Goal: Task Accomplishment & Management: Use online tool/utility

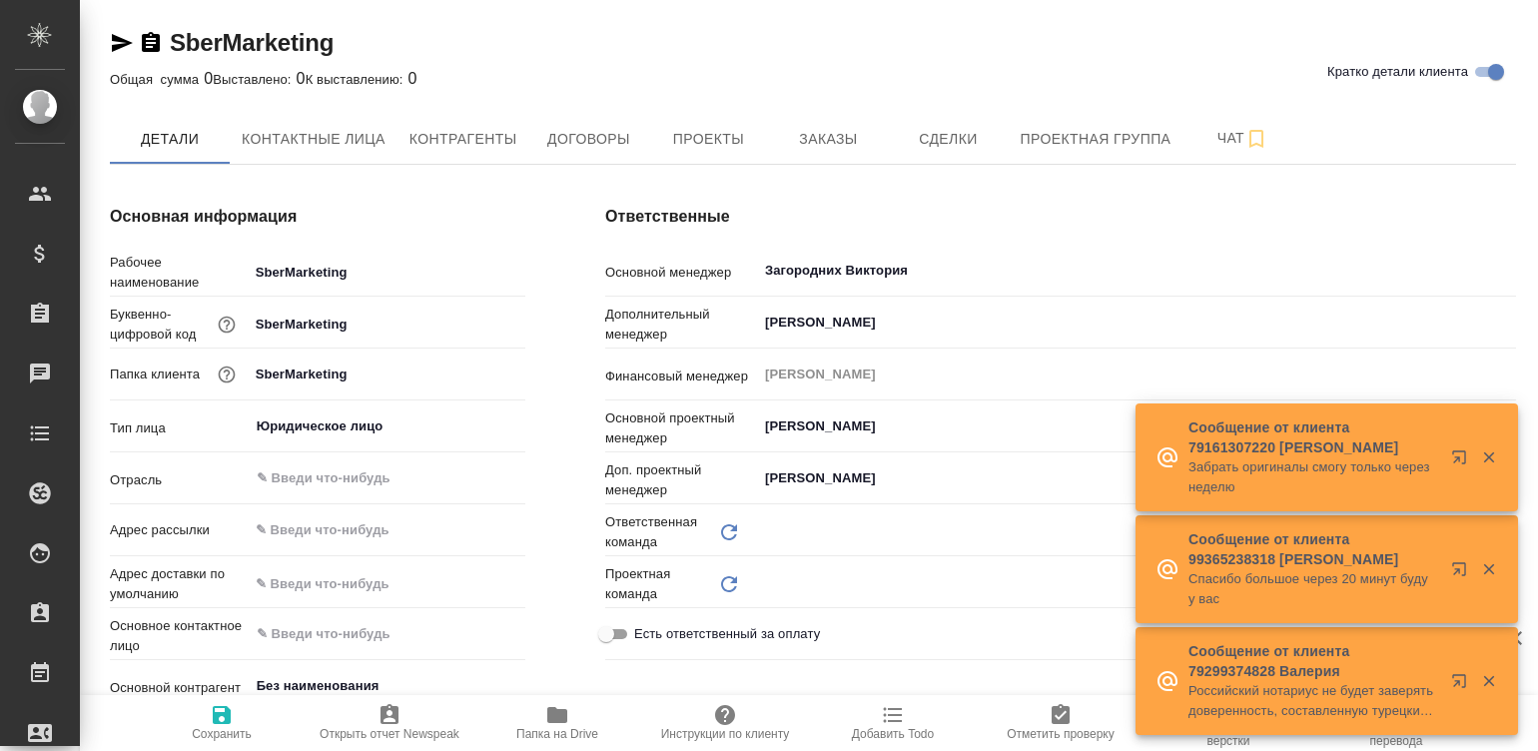
type input "(OTP) Общество с ограниченной ответственностью «Вектор Развития»"
type textarea "x"
type input "Локализация"
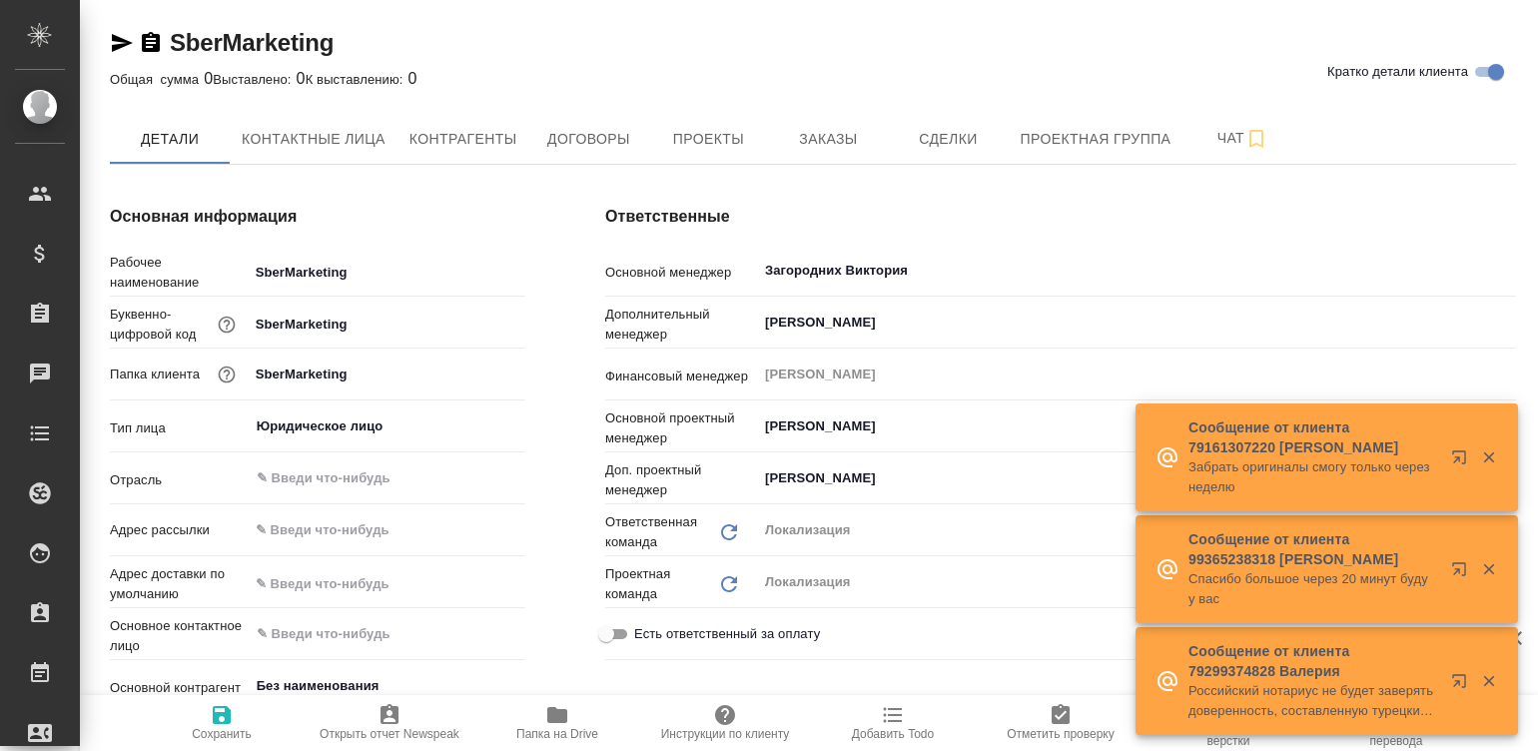
type textarea "x"
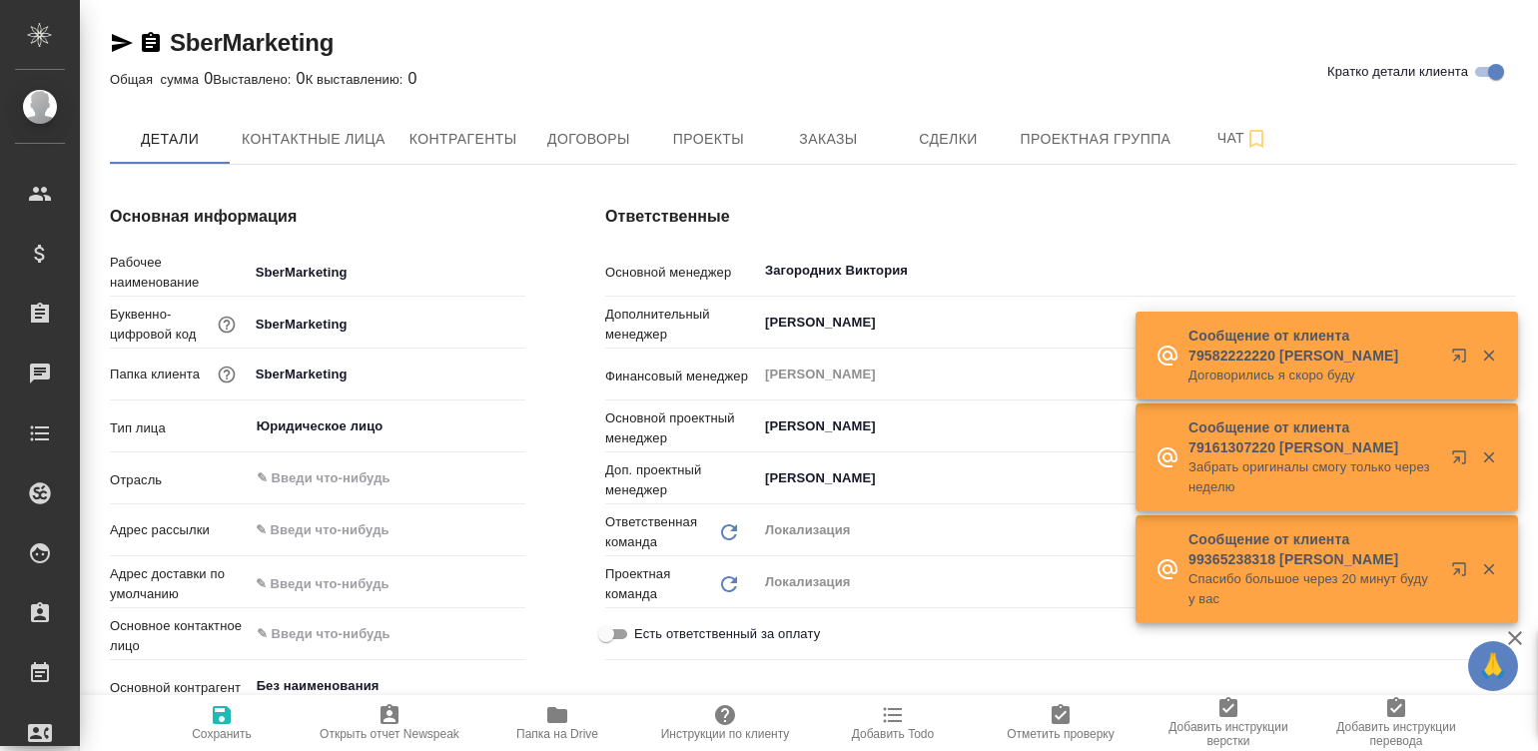
type textarea "x"
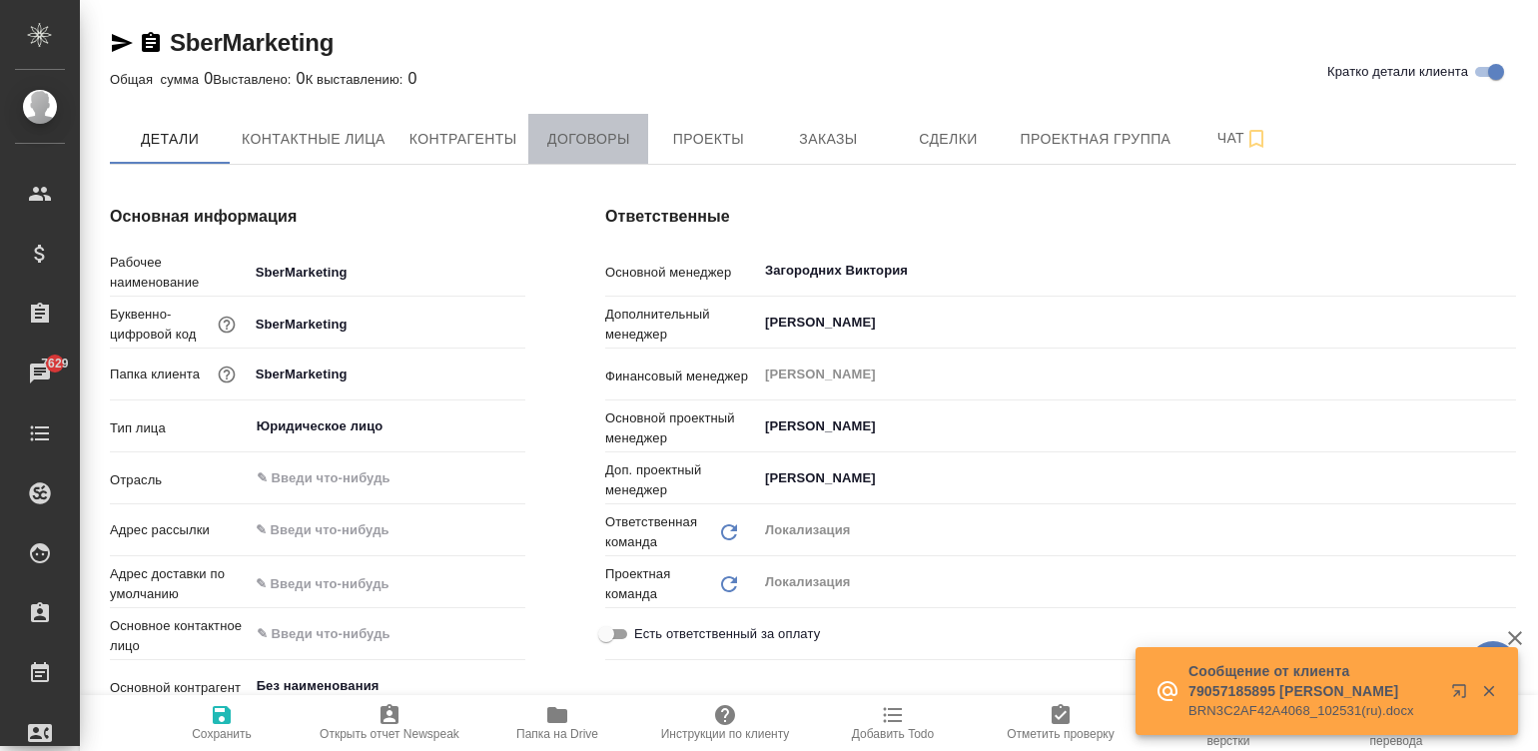
click at [610, 120] on button "Договоры" at bounding box center [588, 139] width 120 height 50
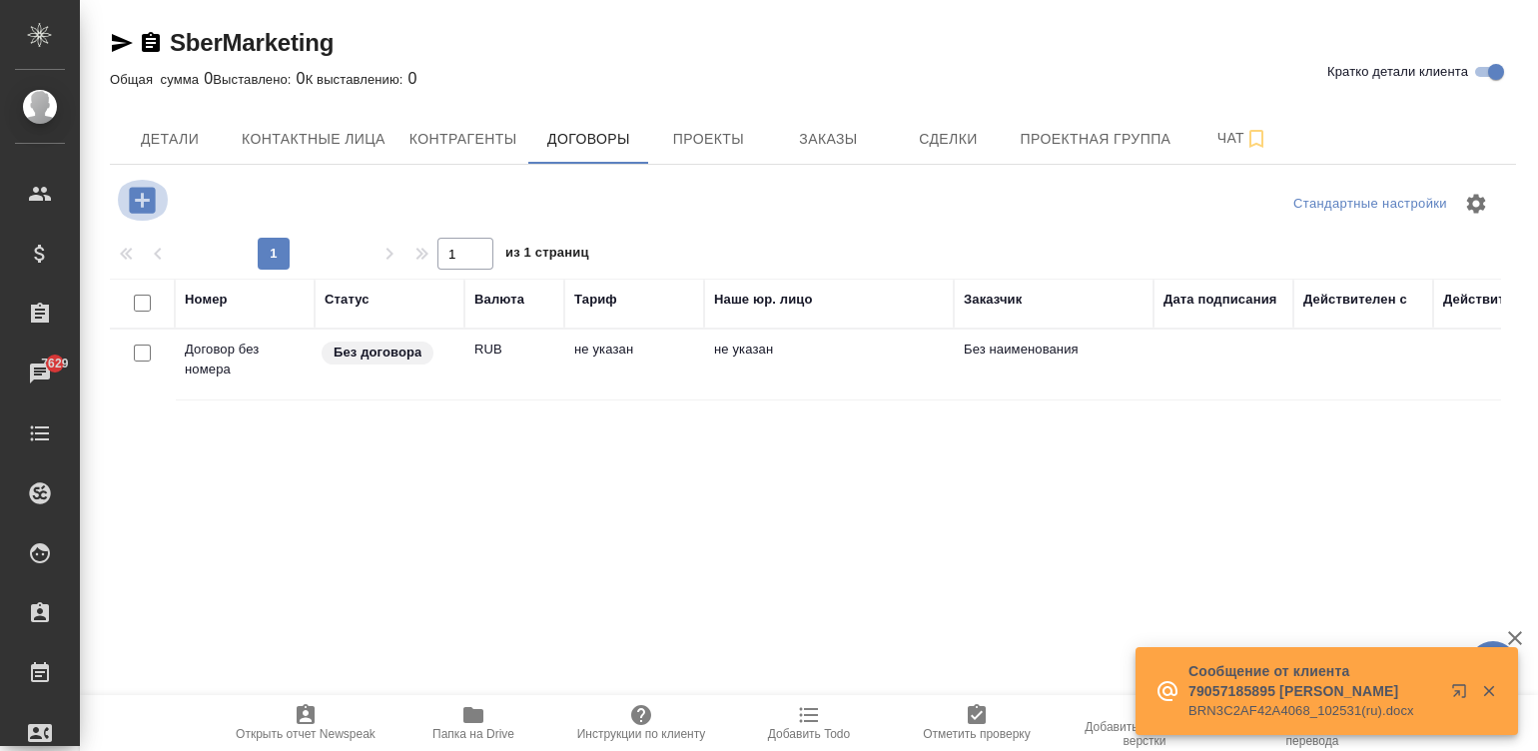
click at [132, 197] on icon "button" at bounding box center [142, 200] width 26 height 26
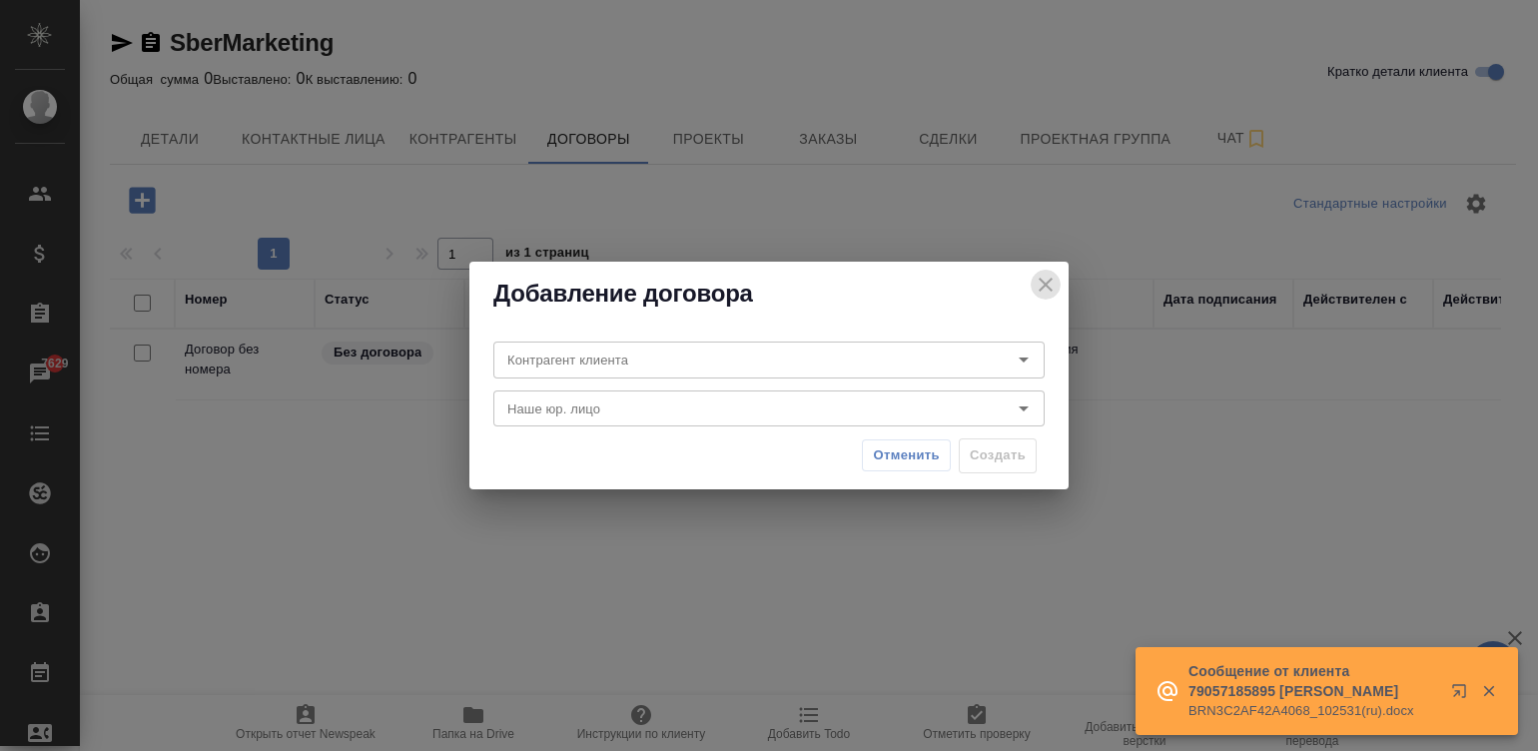
click at [1043, 284] on icon "close" at bounding box center [1046, 285] width 14 height 14
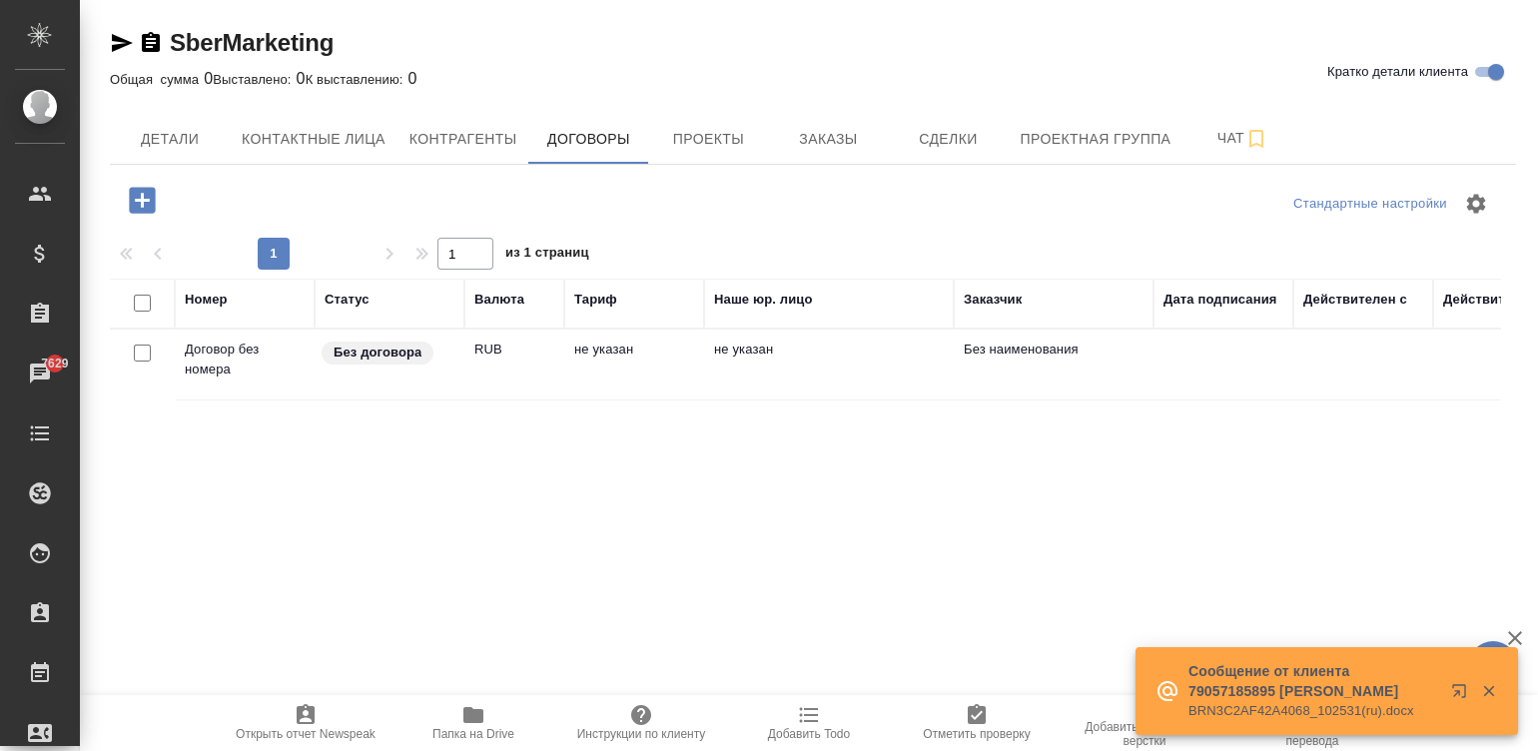
click at [664, 360] on td "не указан" at bounding box center [634, 365] width 140 height 70
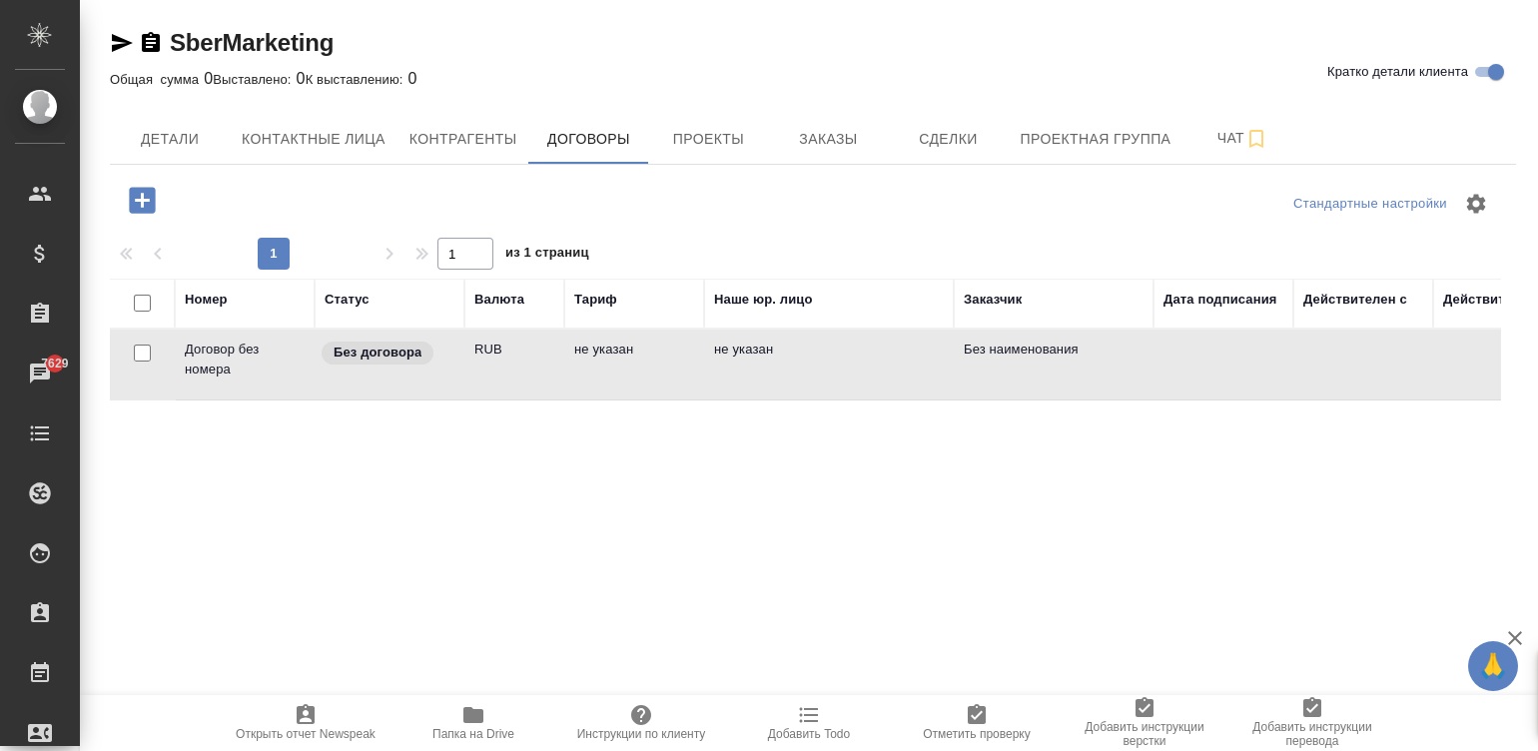
click at [664, 360] on td "не указан" at bounding box center [634, 365] width 140 height 70
click at [134, 196] on icon "button" at bounding box center [142, 200] width 26 height 26
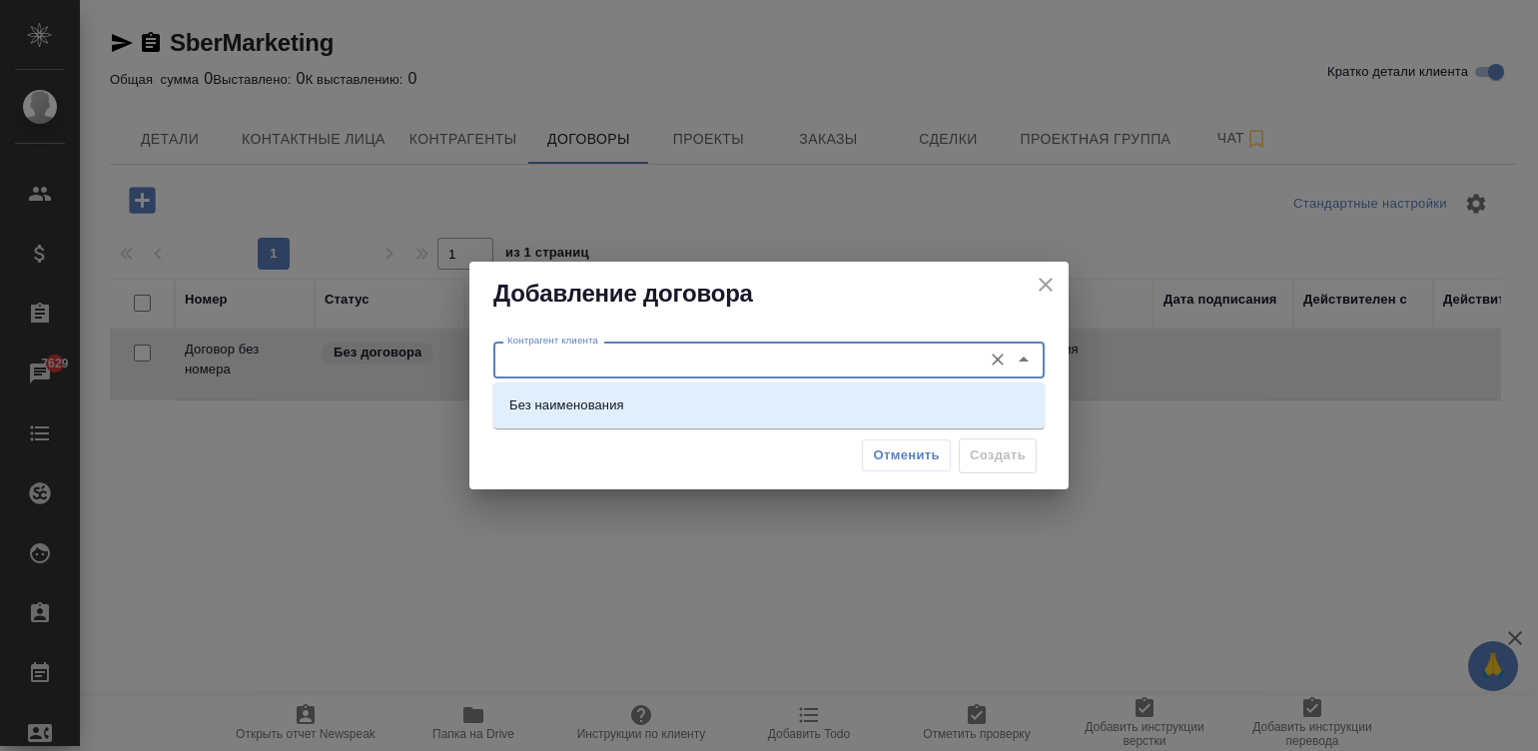
click at [628, 357] on input "Контрагент клиента" at bounding box center [735, 360] width 472 height 24
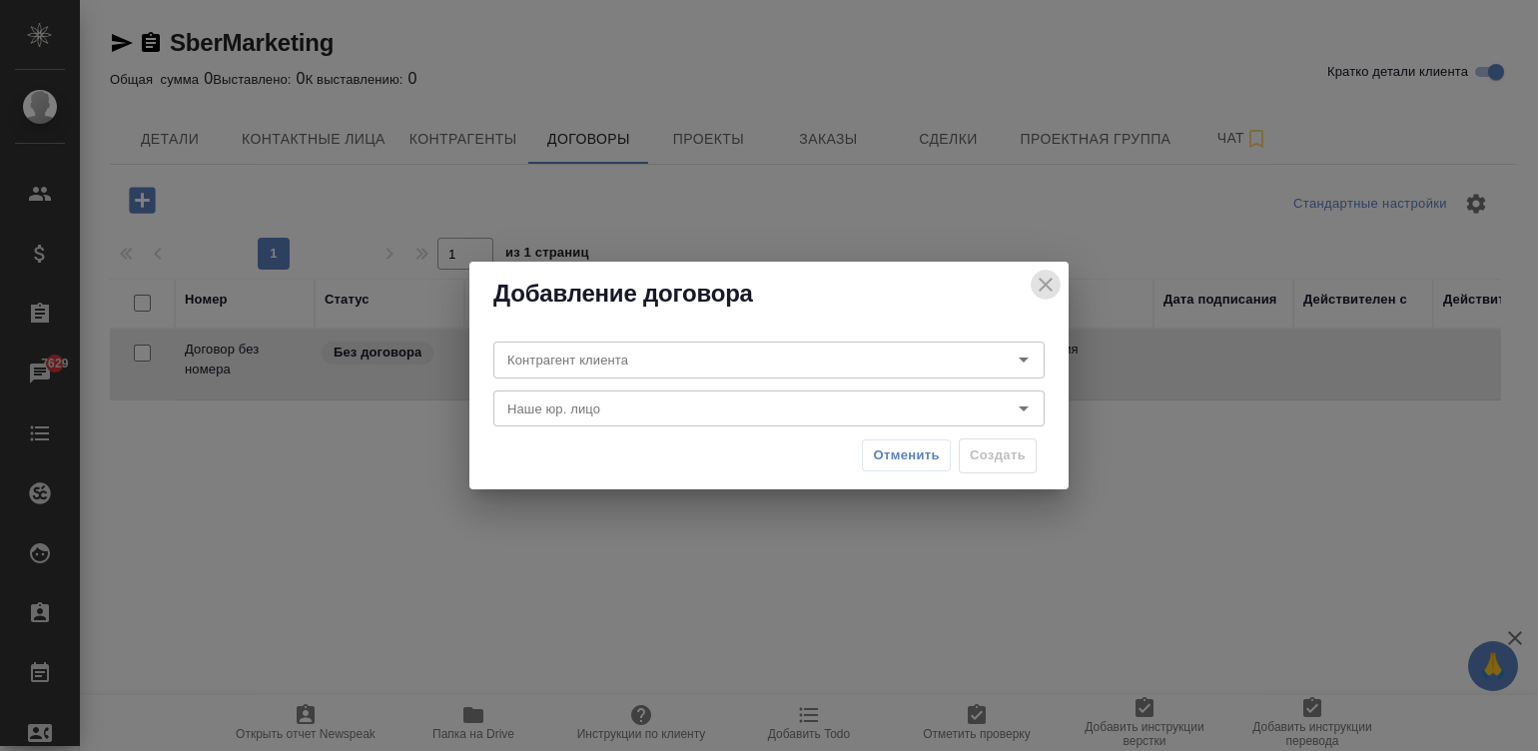
click at [1043, 284] on icon "close" at bounding box center [1046, 285] width 14 height 14
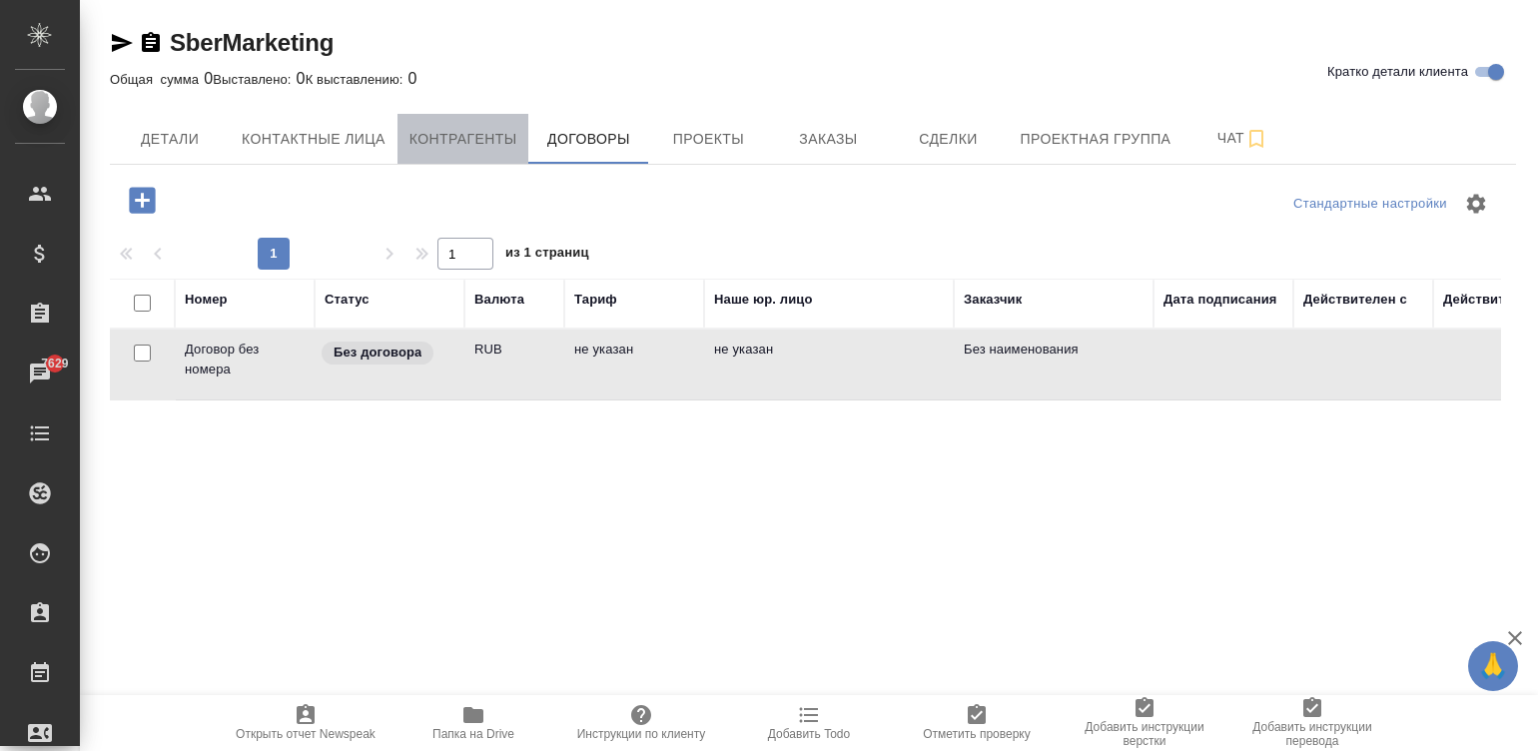
click at [484, 140] on span "Контрагенты" at bounding box center [464, 139] width 108 height 25
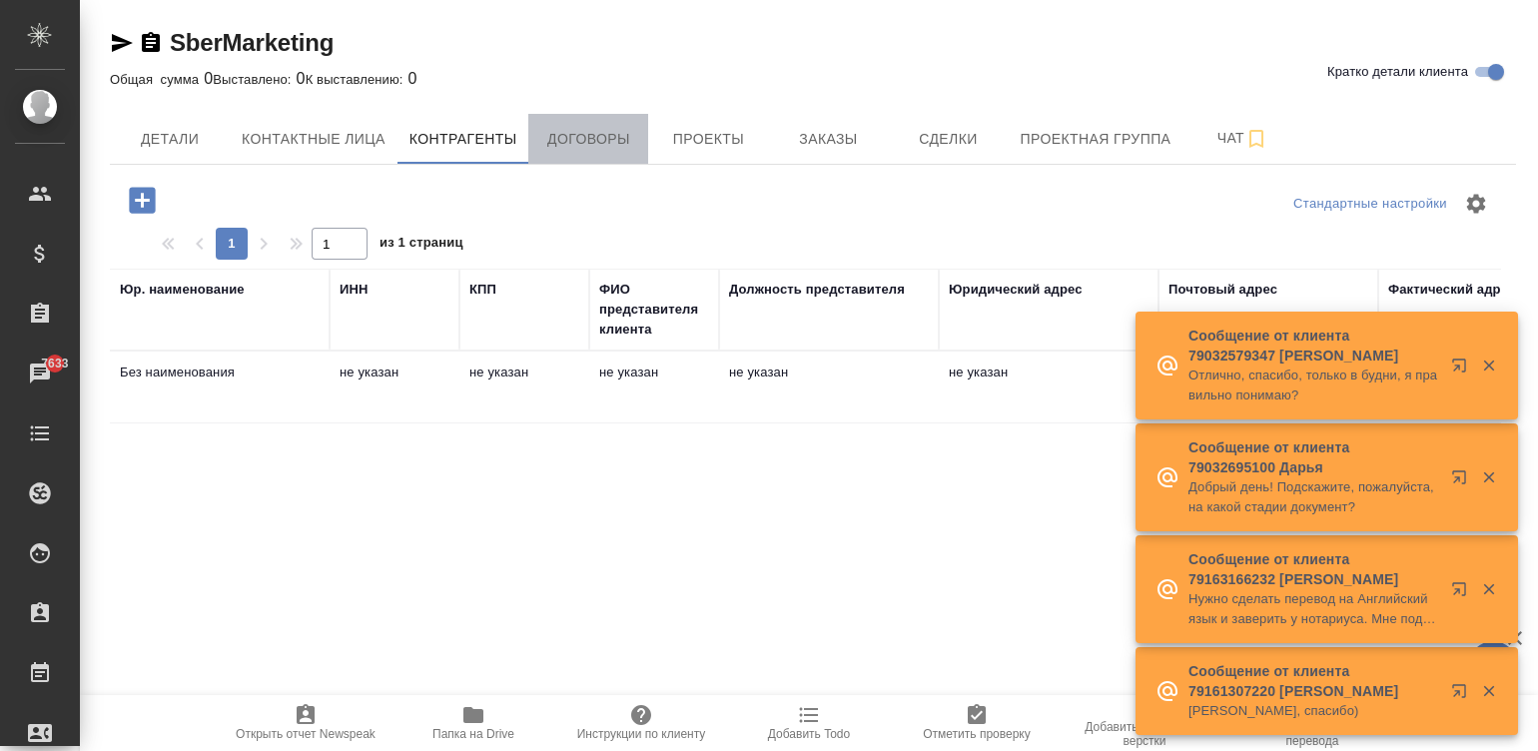
click at [608, 115] on button "Договоры" at bounding box center [588, 139] width 120 height 50
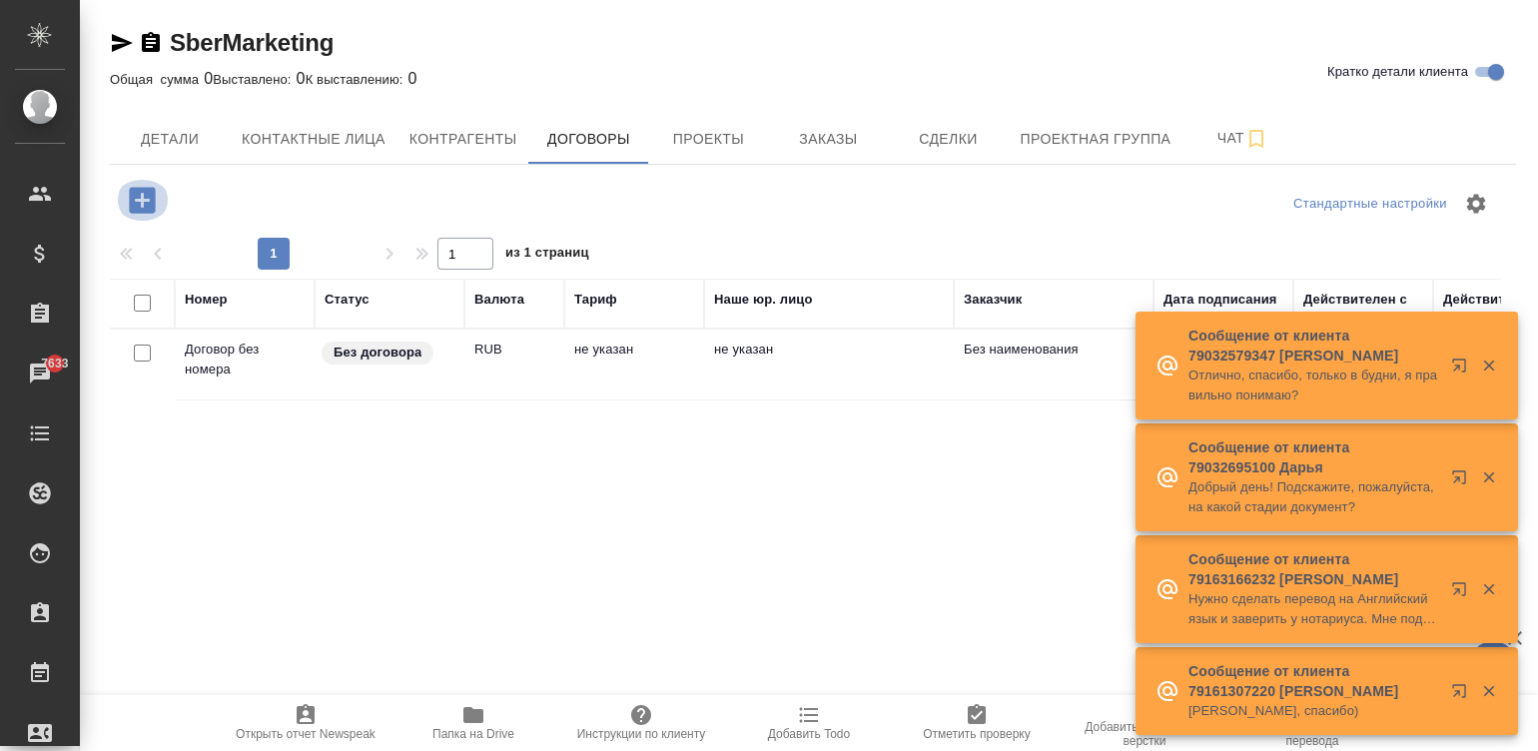
click at [131, 196] on icon "button" at bounding box center [142, 200] width 26 height 26
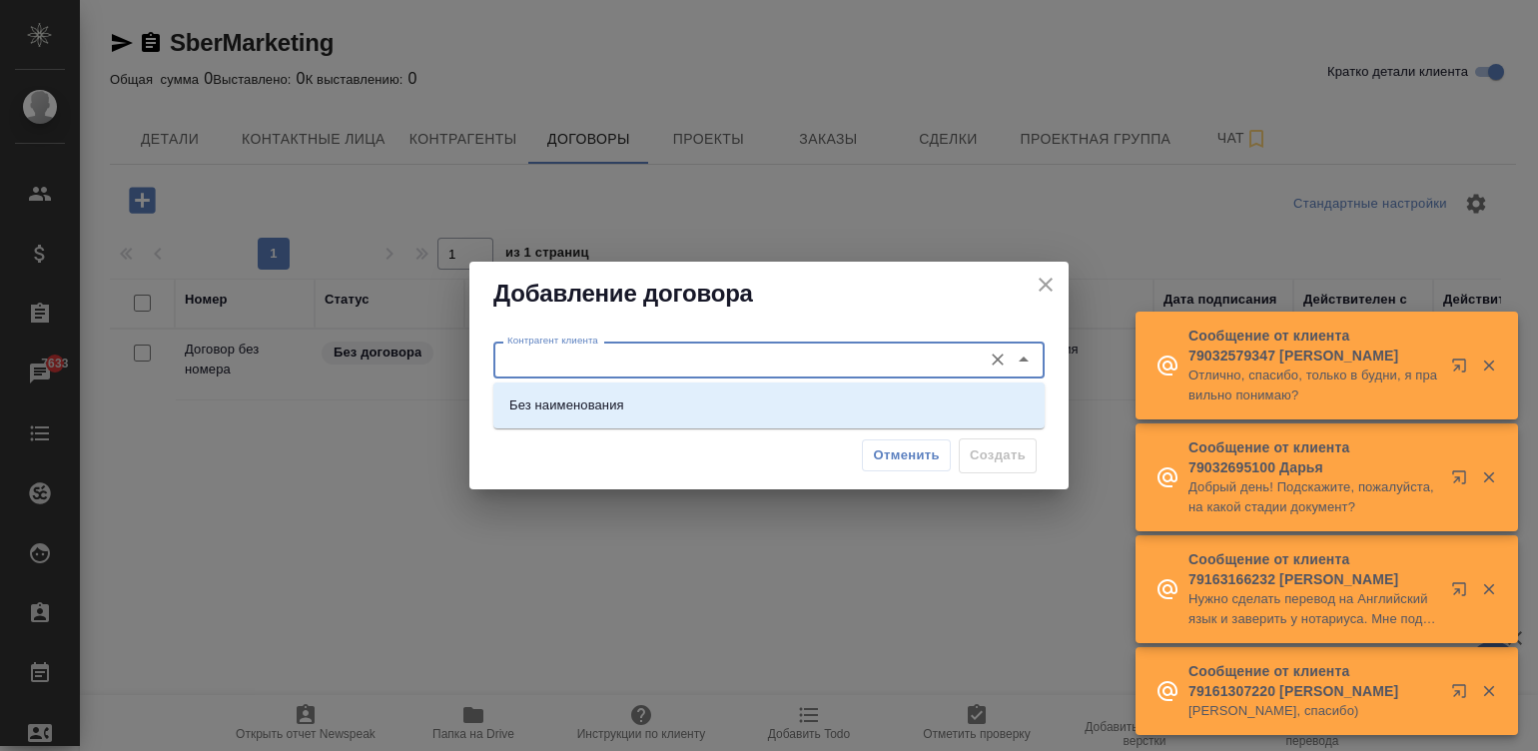
click at [572, 354] on input "Контрагент клиента" at bounding box center [735, 360] width 472 height 24
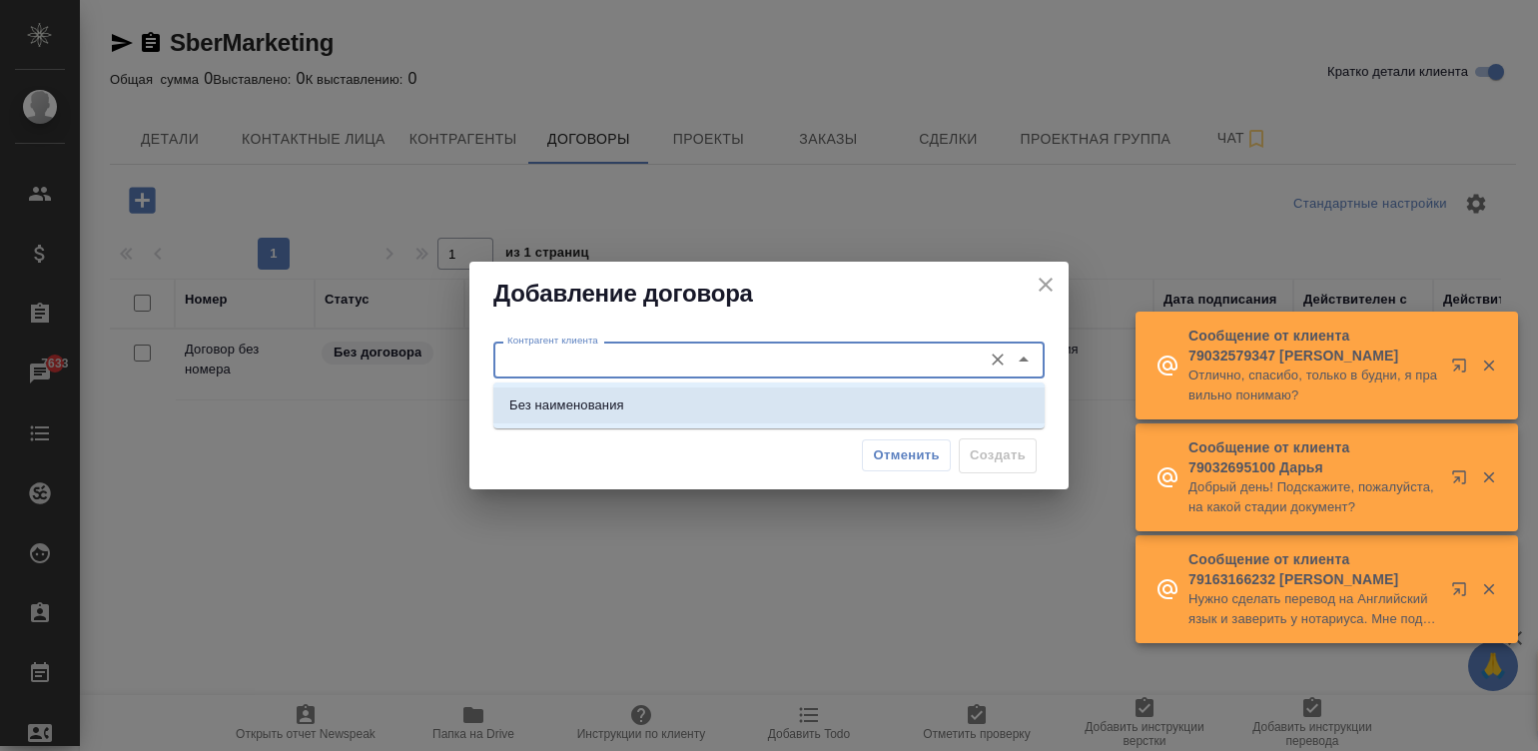
click at [649, 400] on li "Без наименования" at bounding box center [768, 406] width 551 height 36
type input "Без наименования"
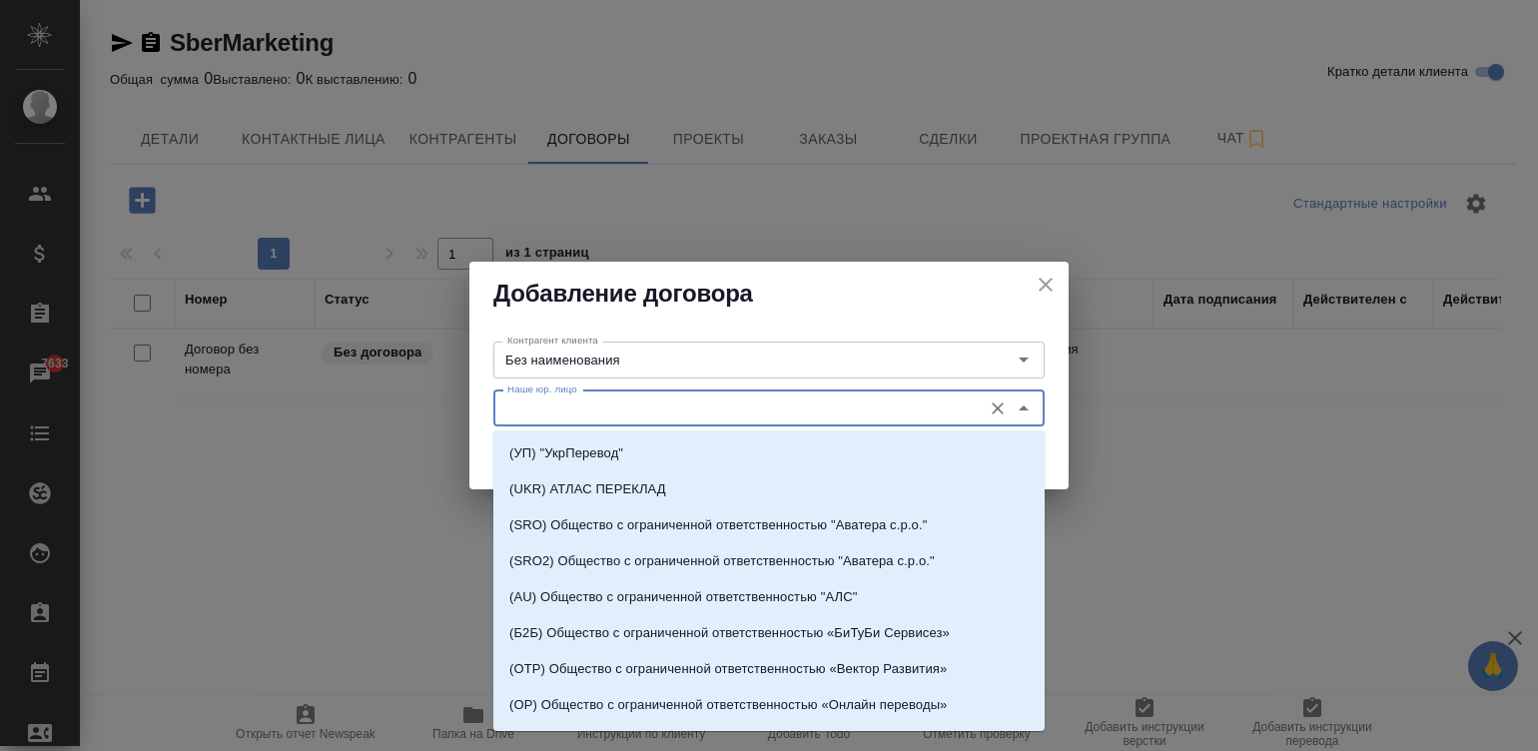
click at [649, 400] on input "Наше юр. лицо" at bounding box center [735, 409] width 472 height 24
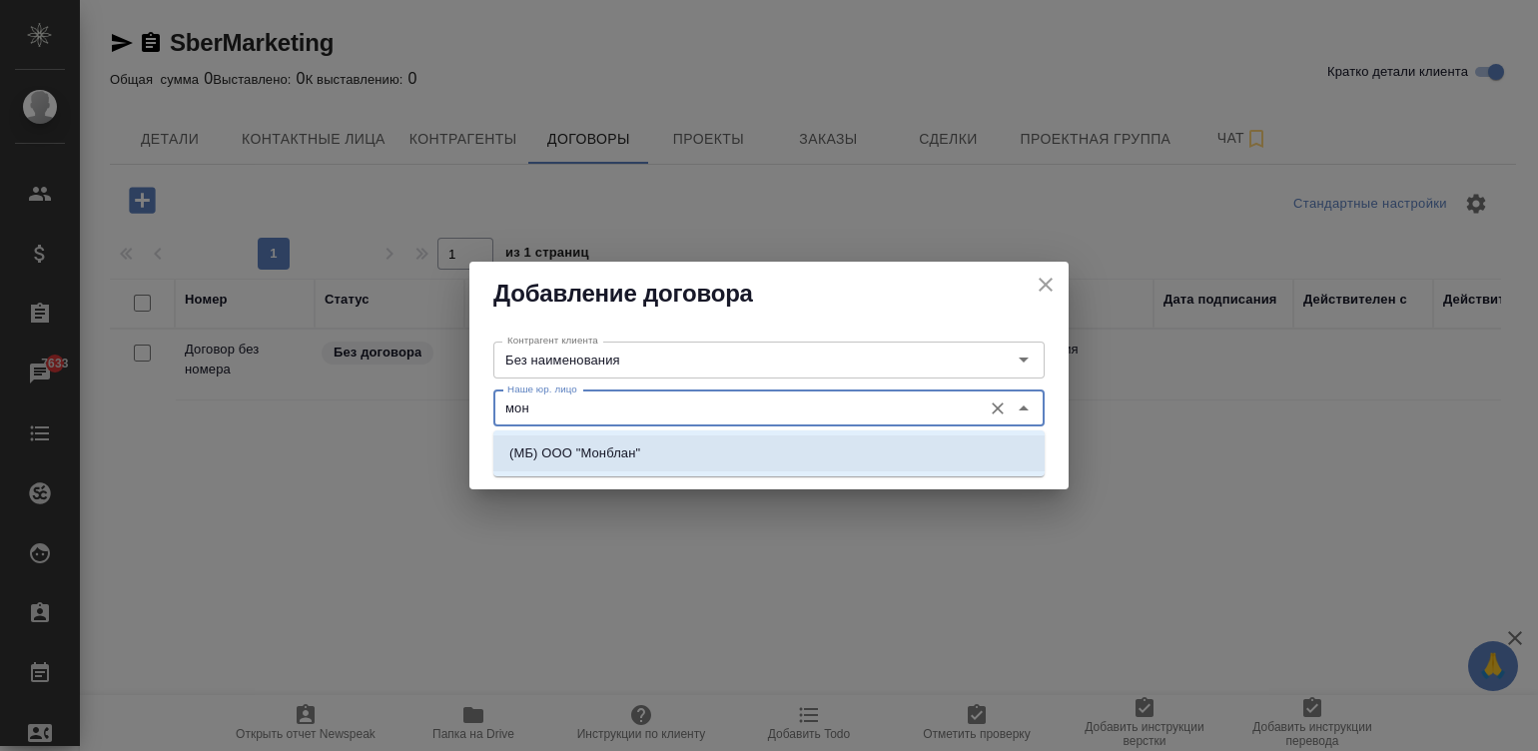
click at [581, 440] on li "(МБ) ООО "Монблан"" at bounding box center [768, 453] width 551 height 36
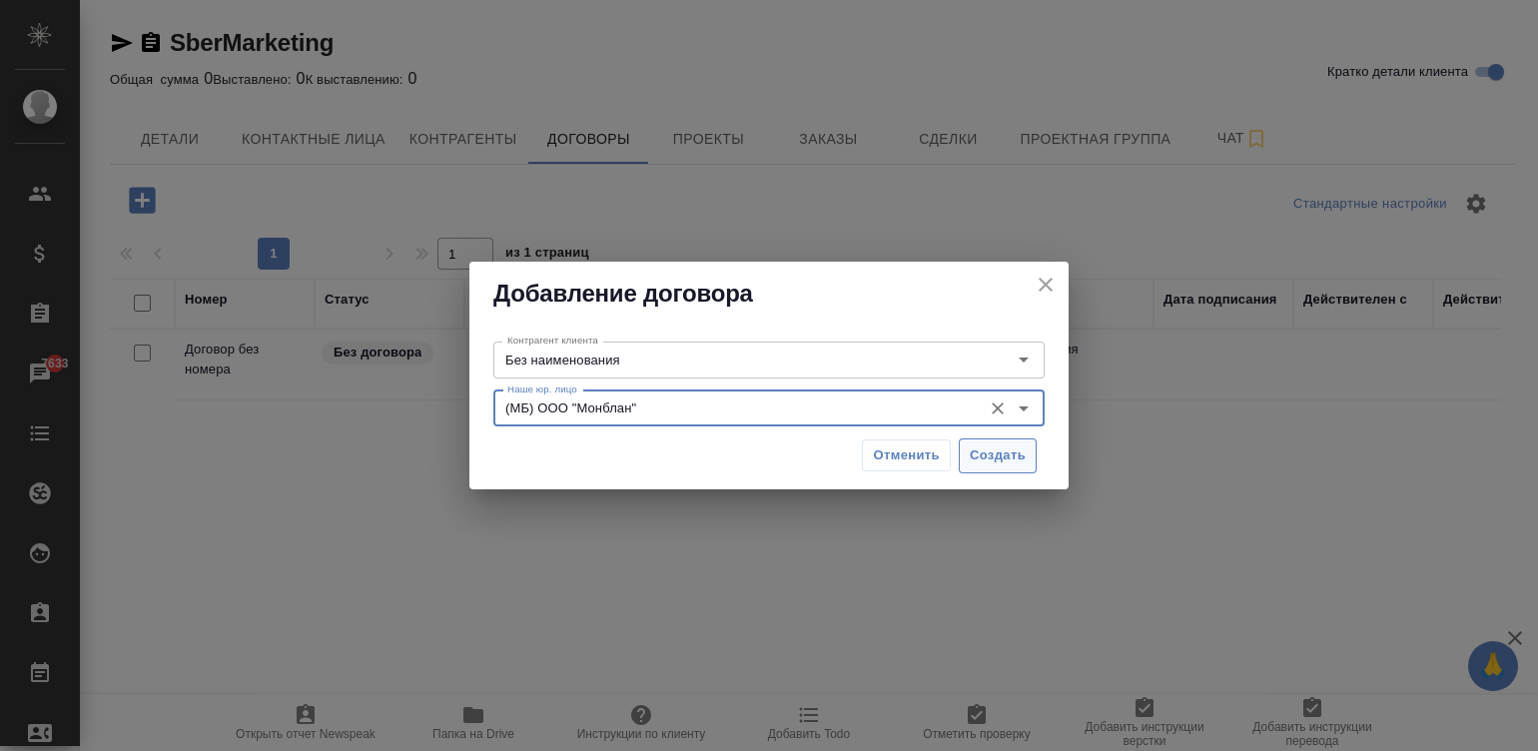
type input "(МБ) ООО "Монблан""
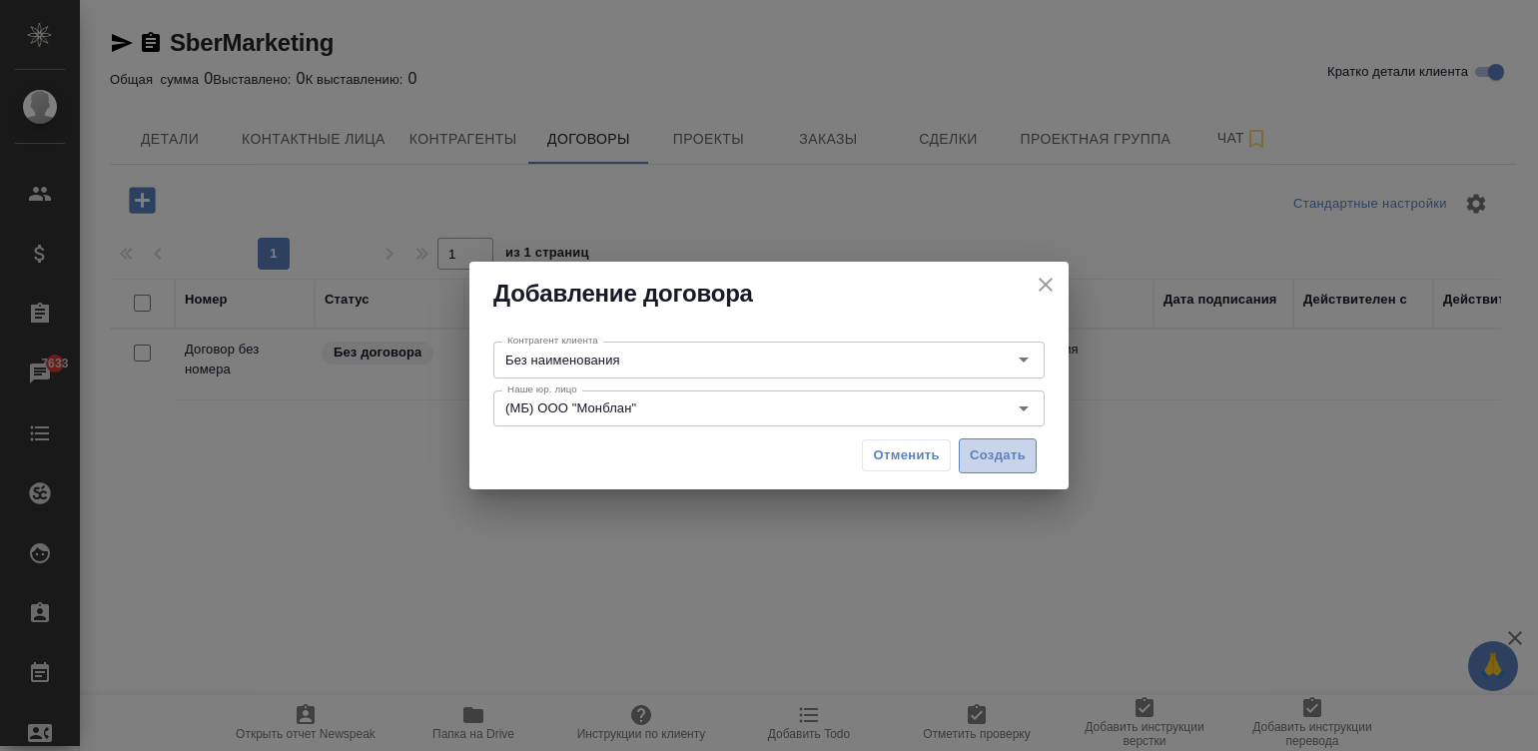
click at [1004, 444] on span "Создать" at bounding box center [998, 455] width 56 height 23
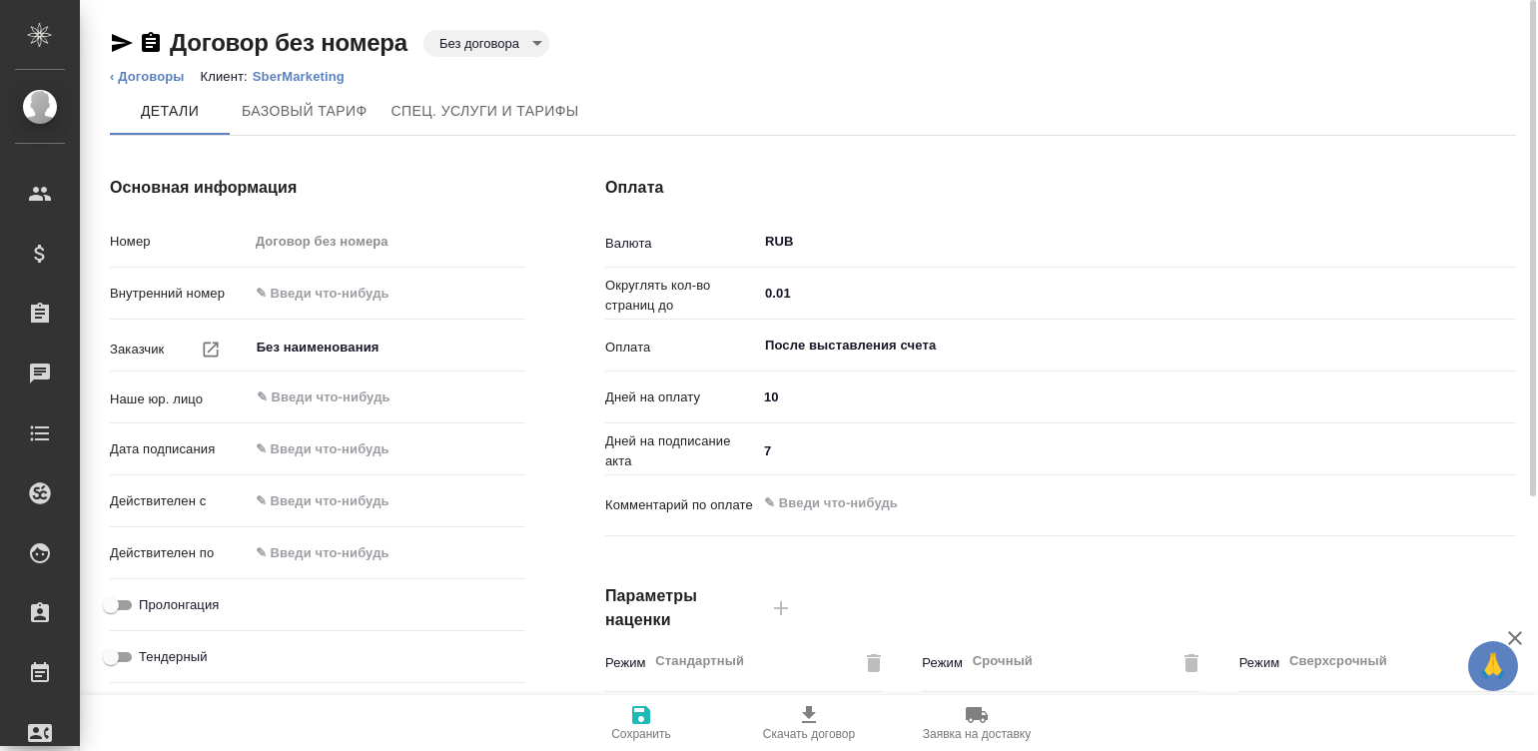
type input "Стандартный шаблон - 30-70-100 - ВЫБЕРИ МЕНЯ!"
type textarea "x"
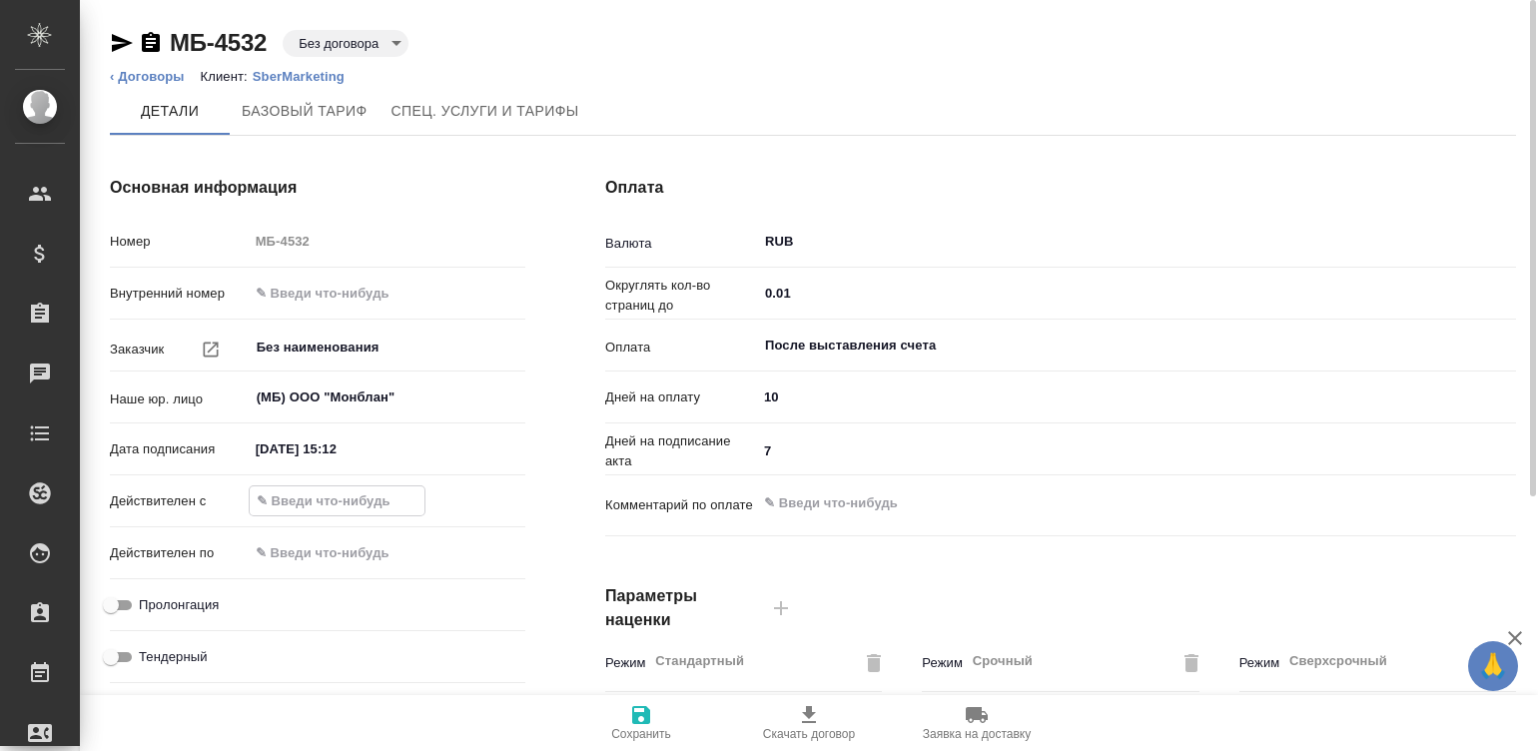
click at [290, 499] on input "text" at bounding box center [337, 500] width 175 height 29
type input "[DATE] 09:00"
click at [353, 546] on input "text" at bounding box center [337, 552] width 175 height 29
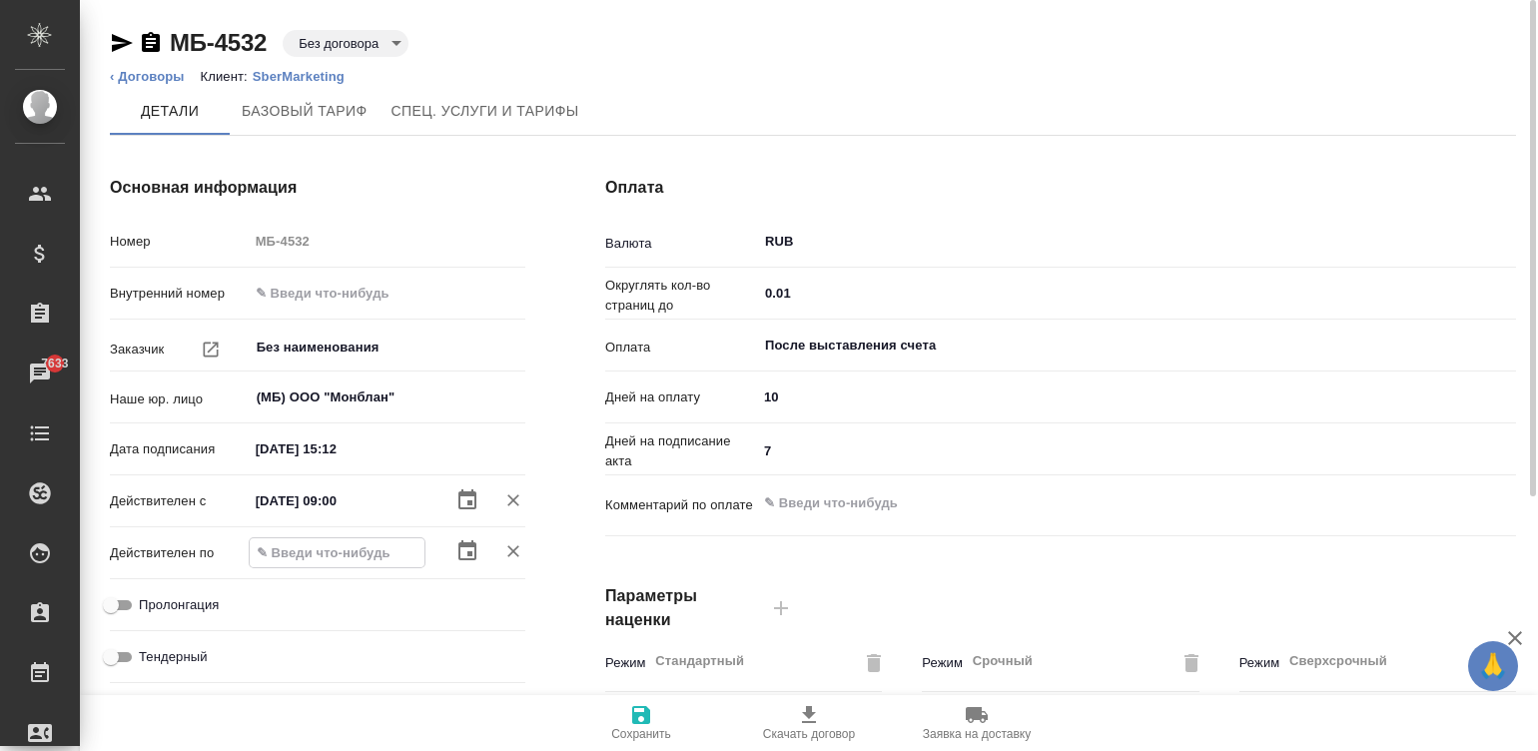
paste input "12.09.2025 09:00"
type input "12.09.2025 09:00"
click at [121, 604] on input "Пролонгация" at bounding box center [111, 605] width 72 height 24
checkbox input "true"
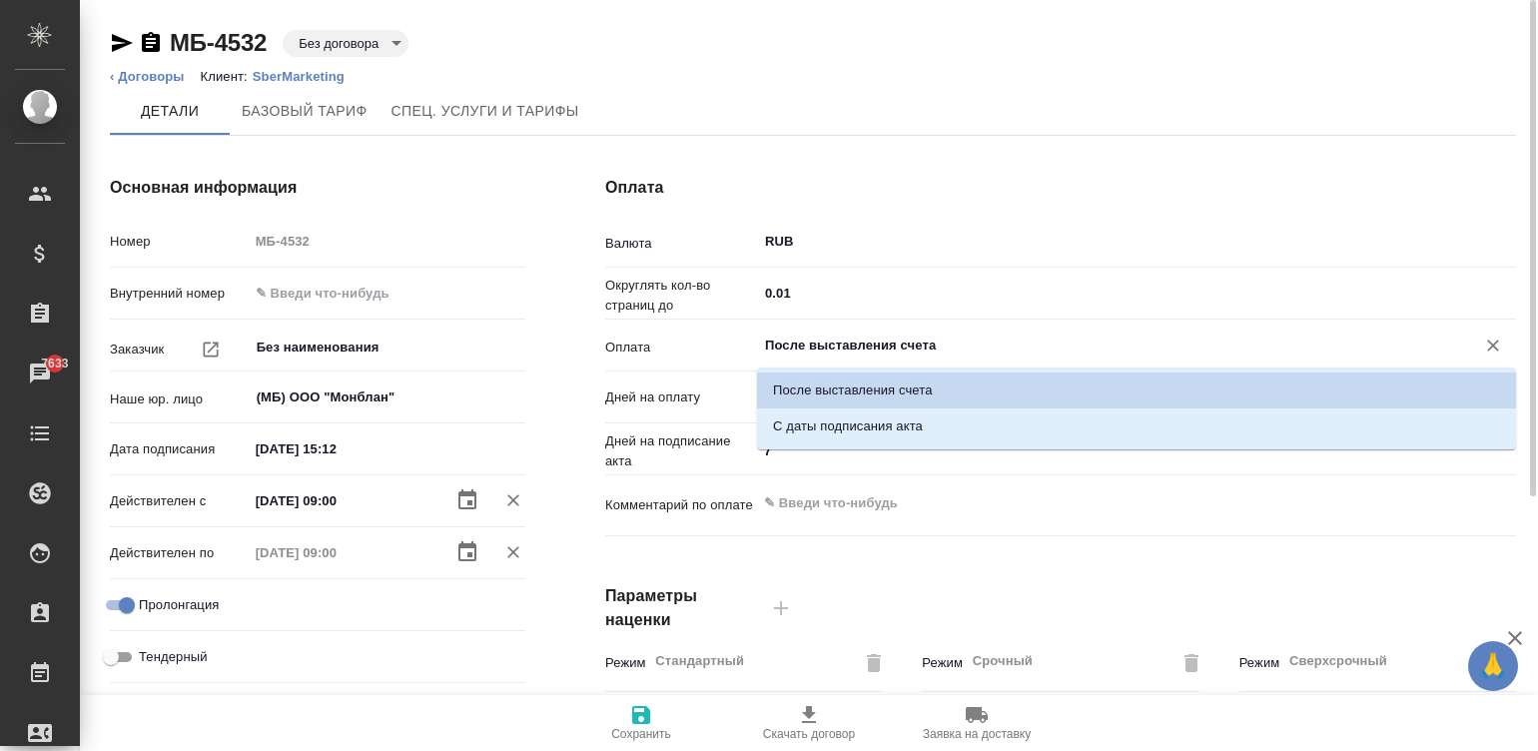
click at [878, 340] on input "После выставления счета" at bounding box center [1103, 346] width 680 height 24
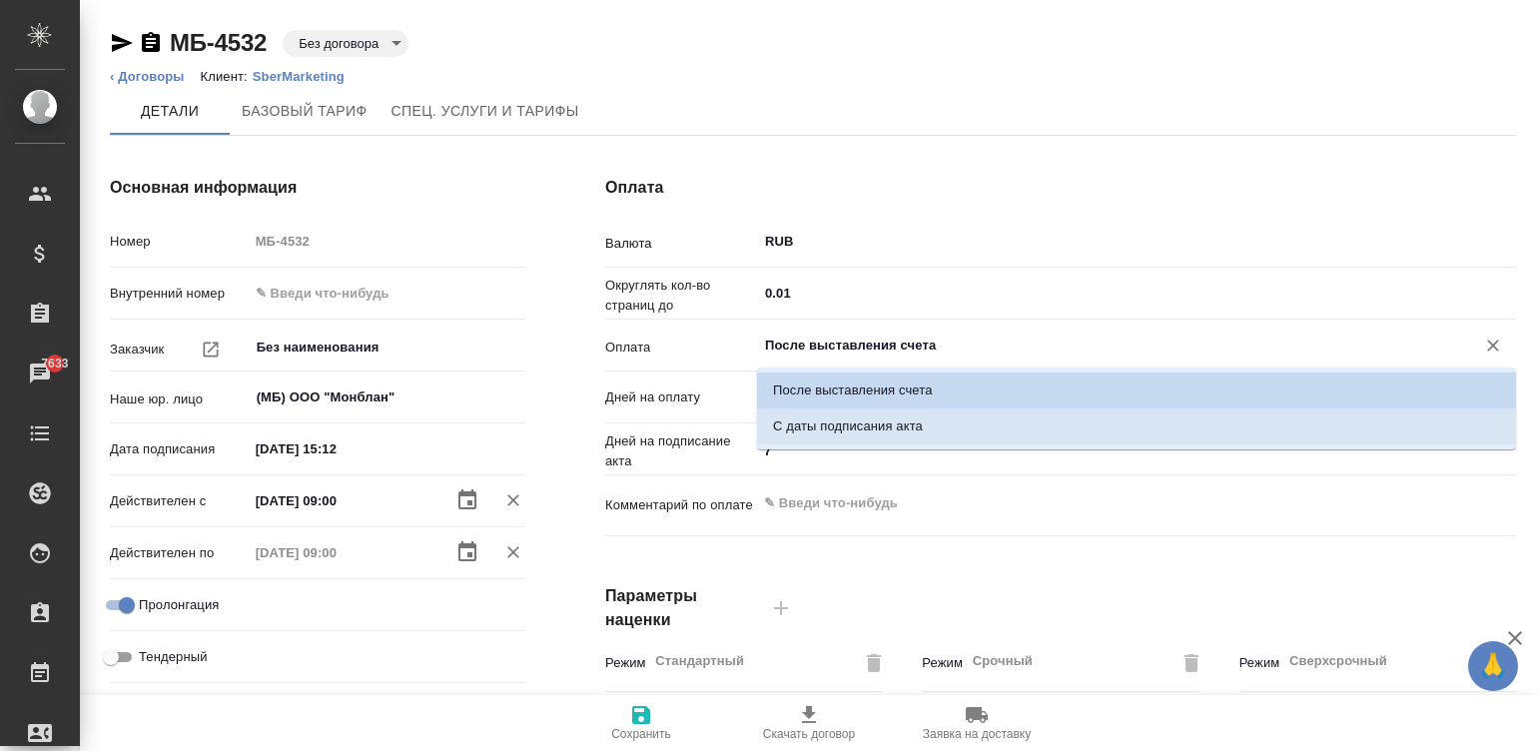
click at [922, 424] on p "С даты подписания акта" at bounding box center [848, 426] width 150 height 20
type input "С даты подписания акта"
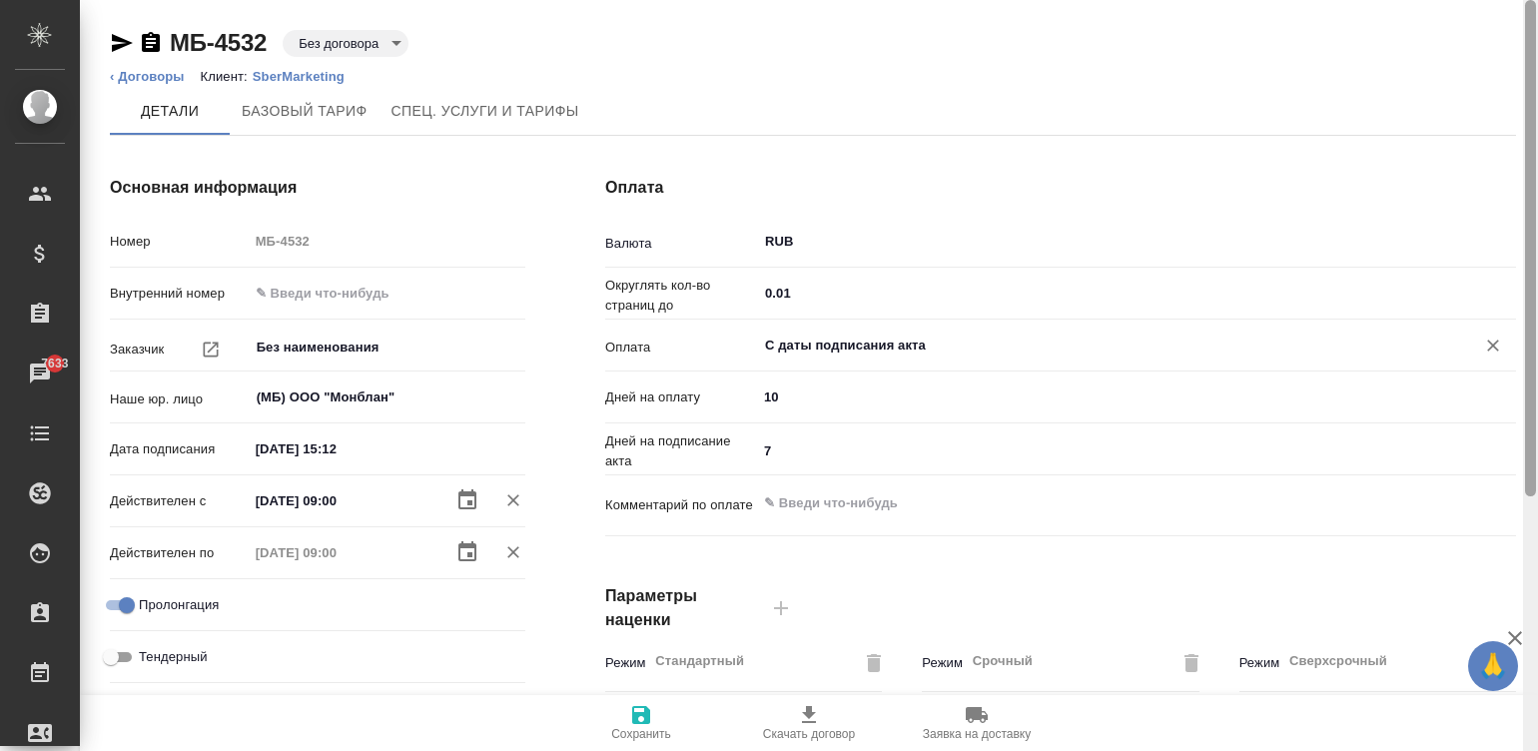
scroll to position [606, 0]
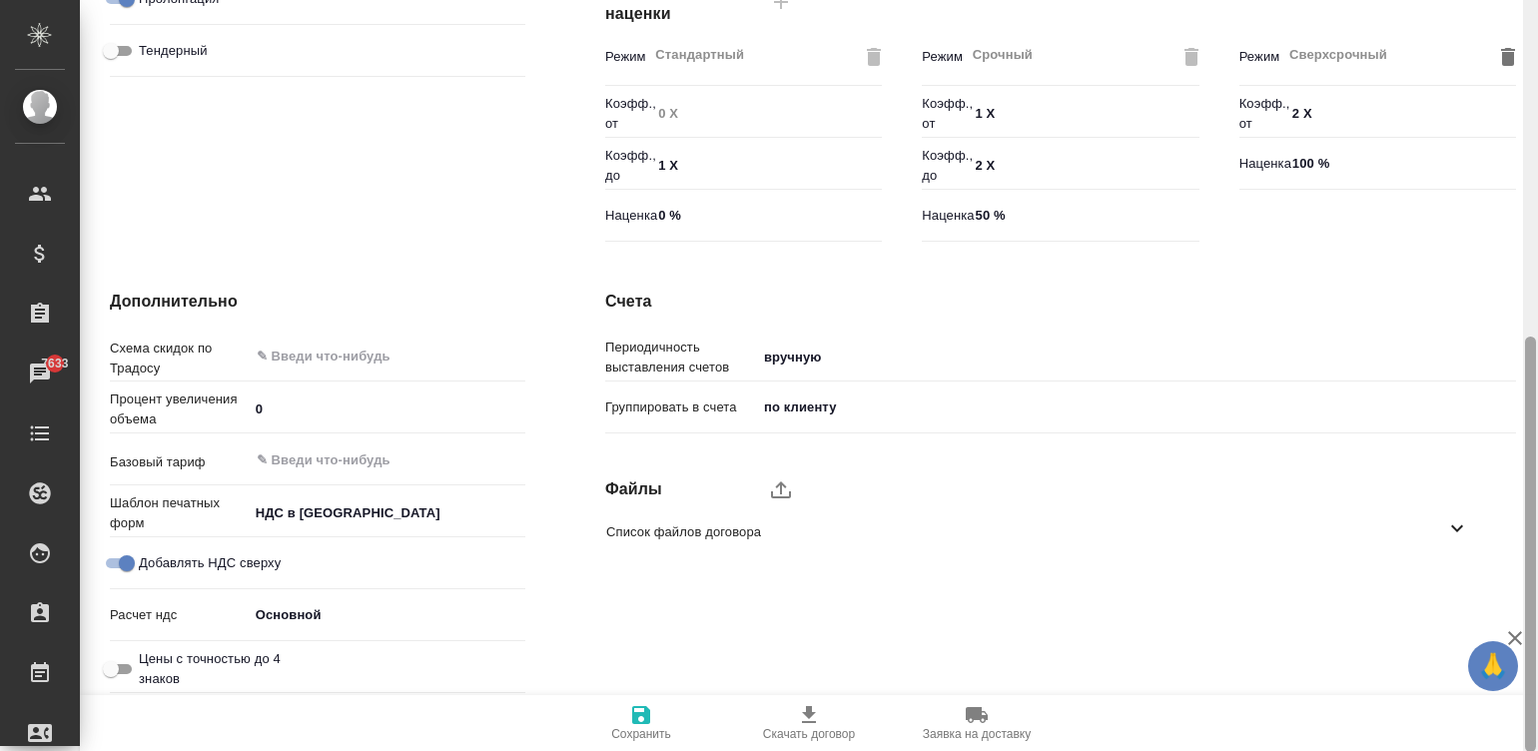
click at [1537, 552] on div at bounding box center [1530, 376] width 15 height 752
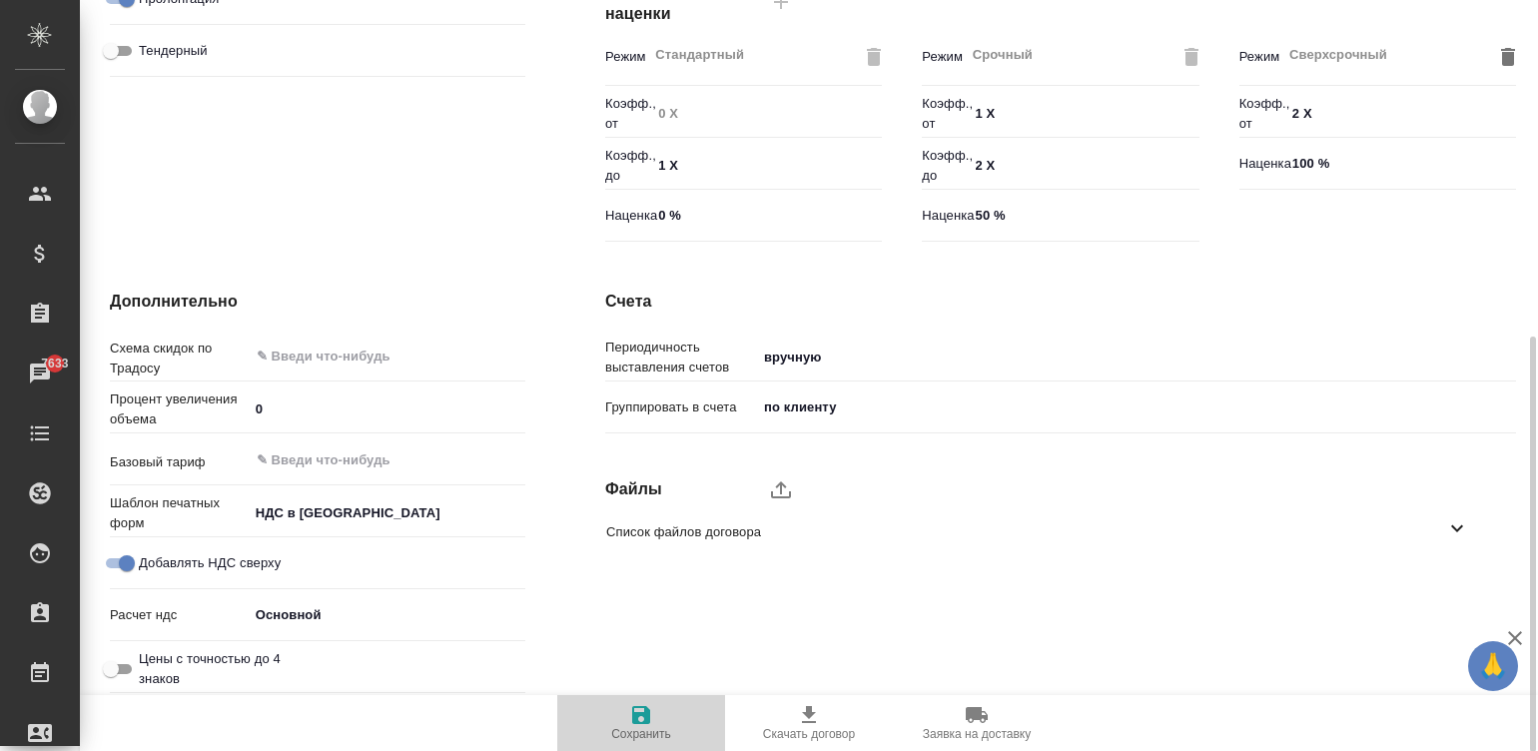
click at [669, 730] on span "Сохранить" at bounding box center [641, 734] width 60 height 14
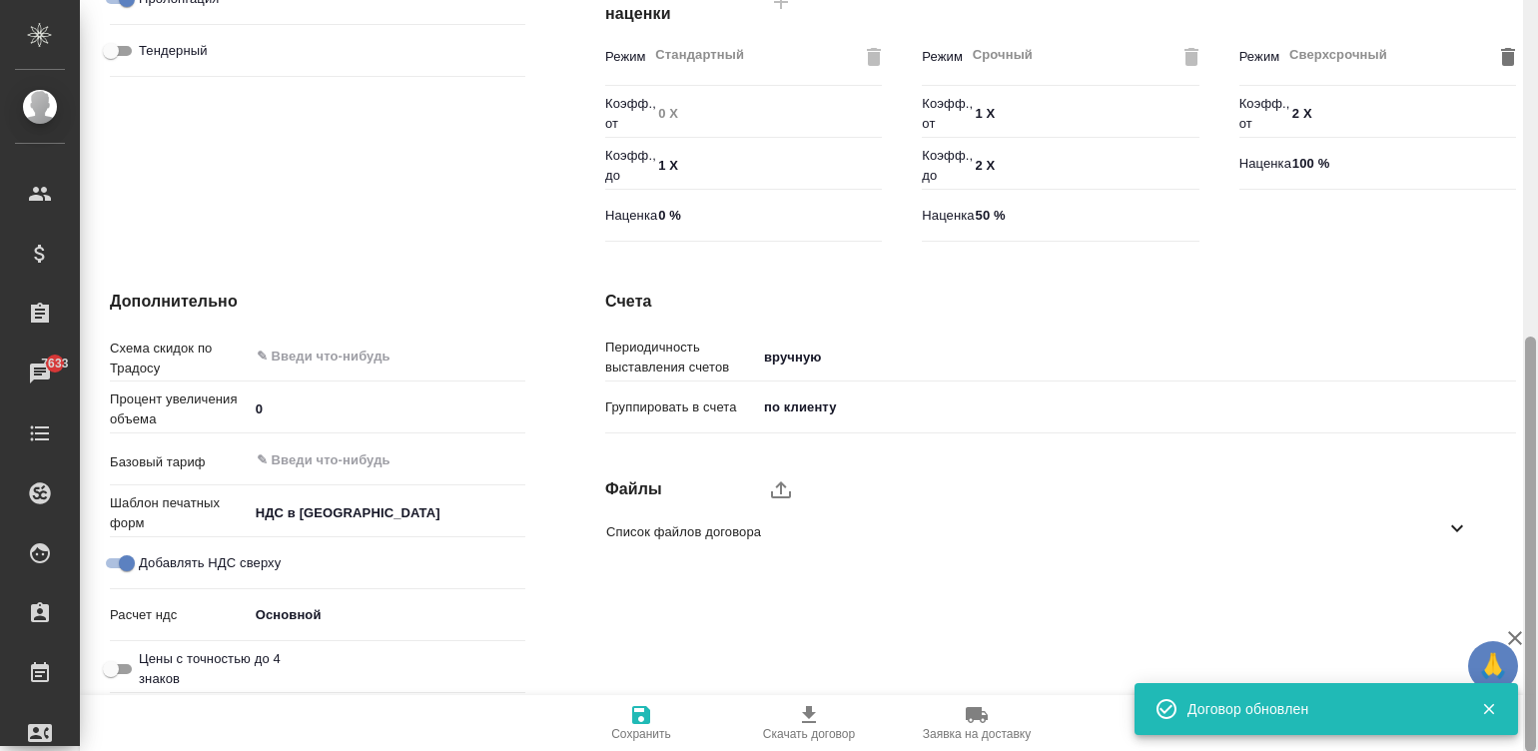
scroll to position [0, 0]
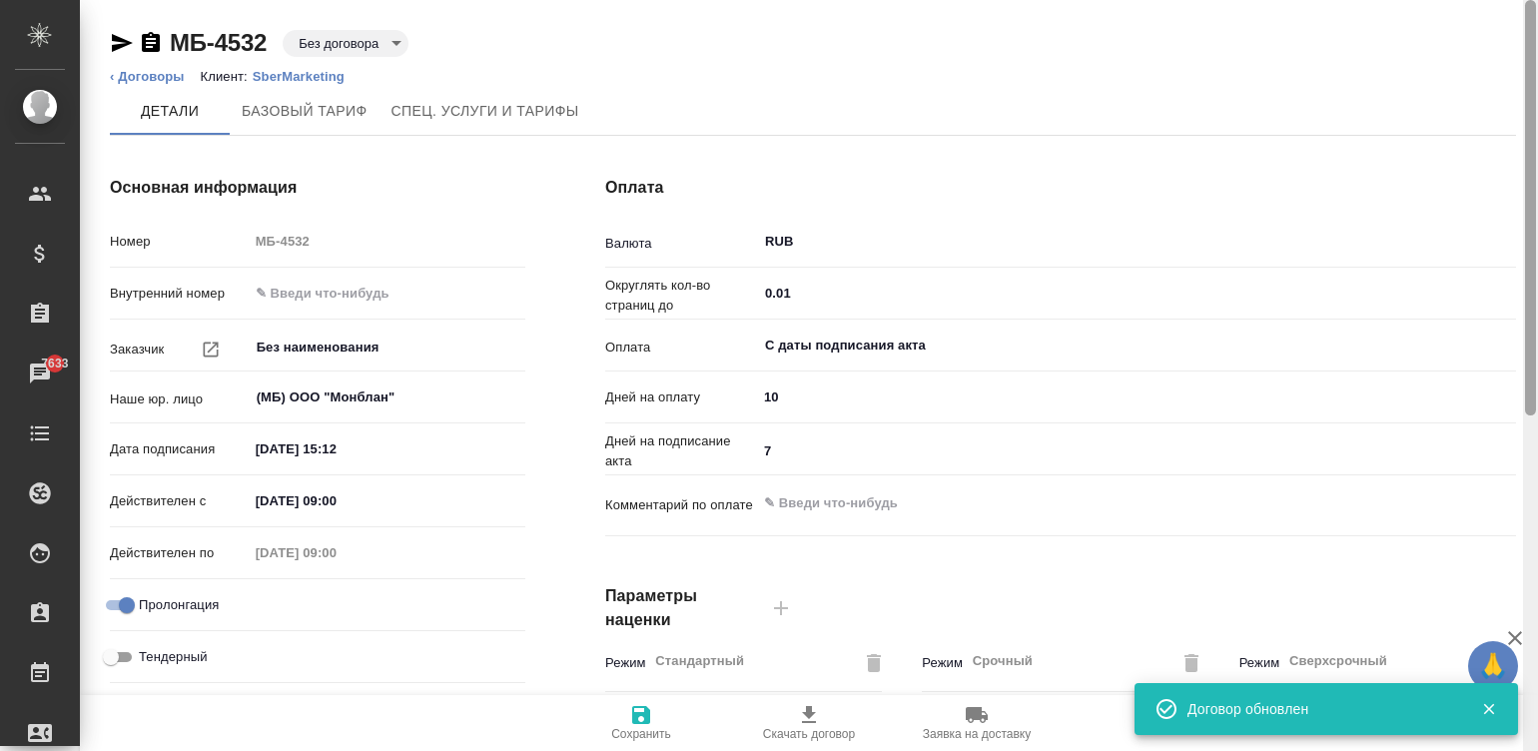
click at [1524, 43] on div at bounding box center [1530, 376] width 15 height 752
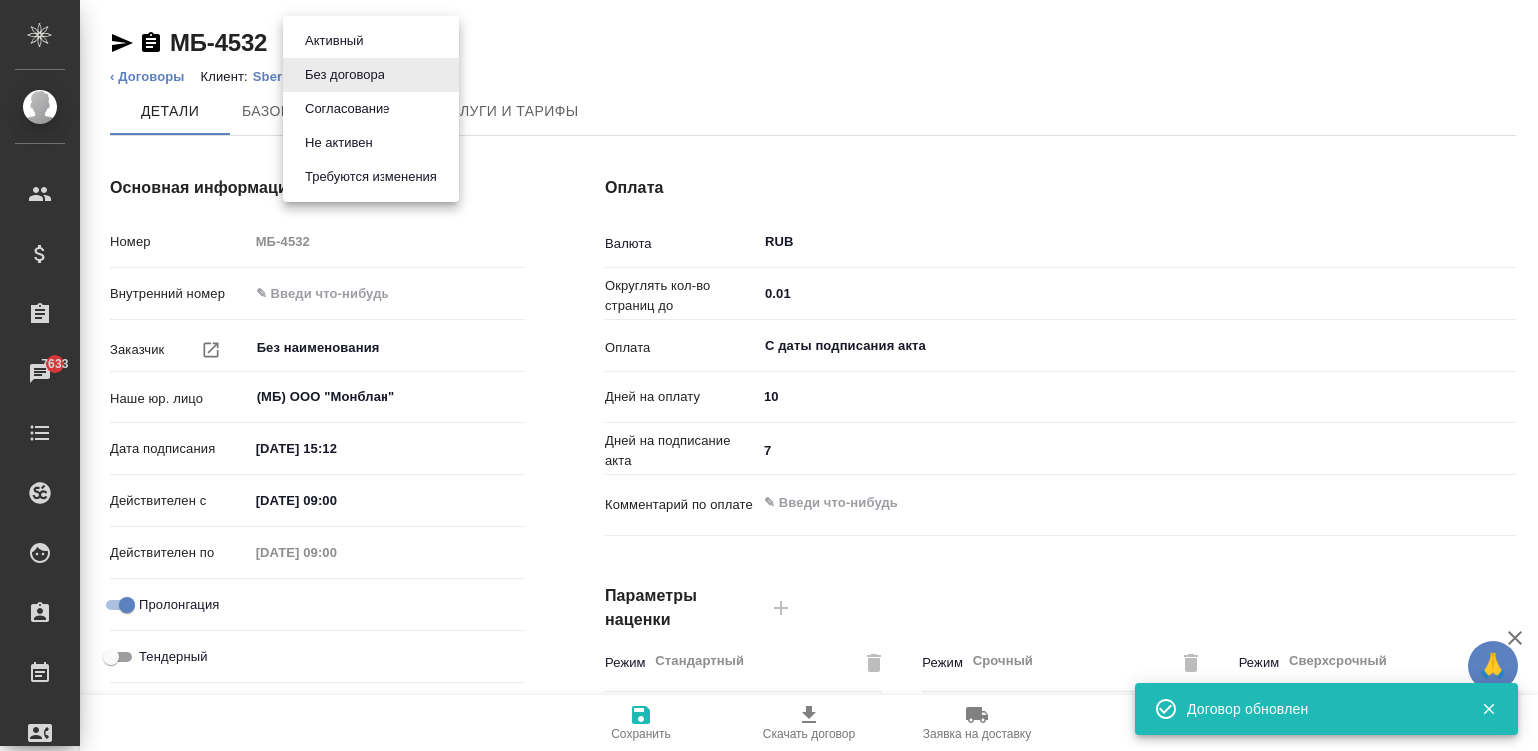
click at [339, 29] on body "🙏 .cls-1 fill:#fff; AWATERA Малинина Мария m.malinina Клиенты Спецификации Зака…" at bounding box center [769, 375] width 1538 height 751
click at [406, 101] on li "Согласование" at bounding box center [371, 109] width 177 height 34
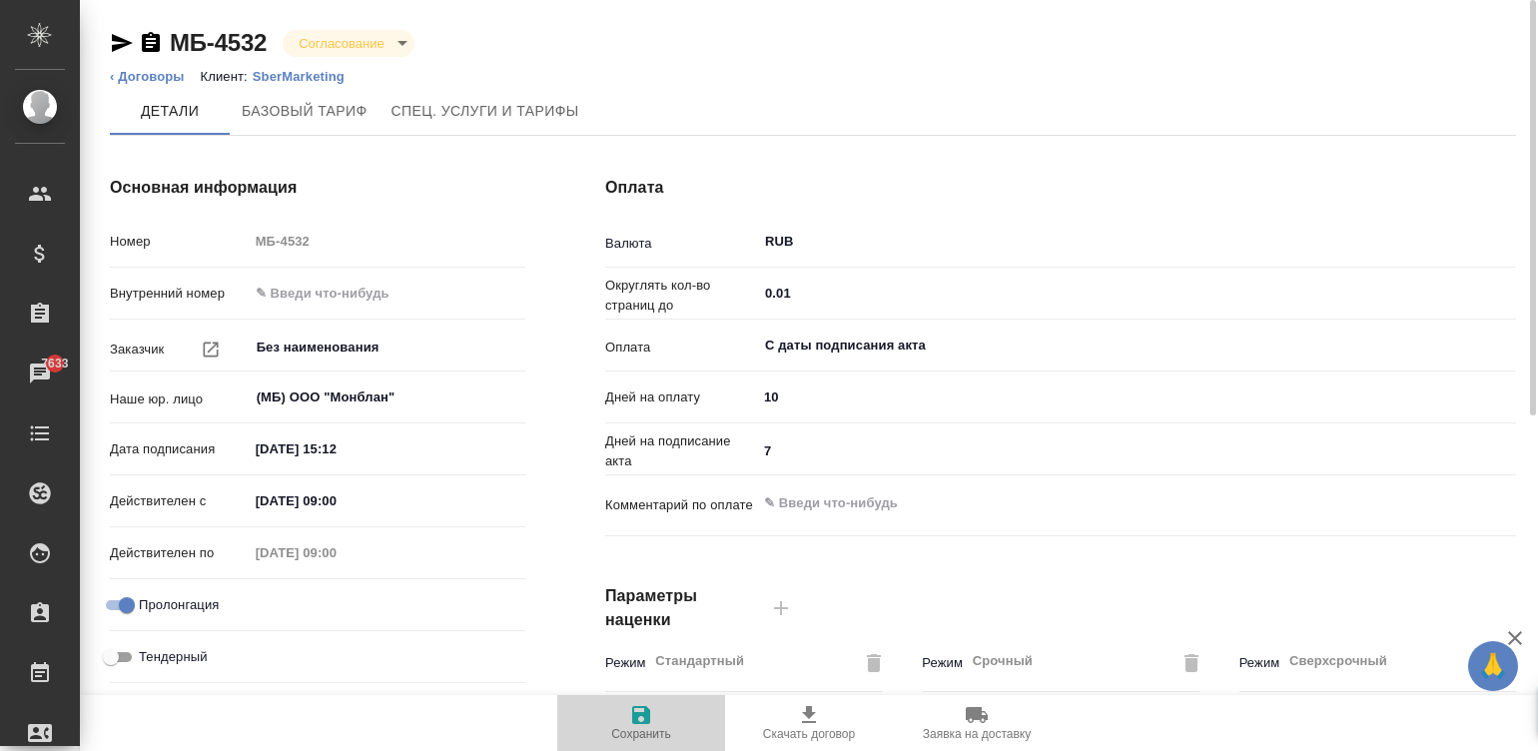
click at [650, 736] on span "Сохранить" at bounding box center [641, 734] width 60 height 14
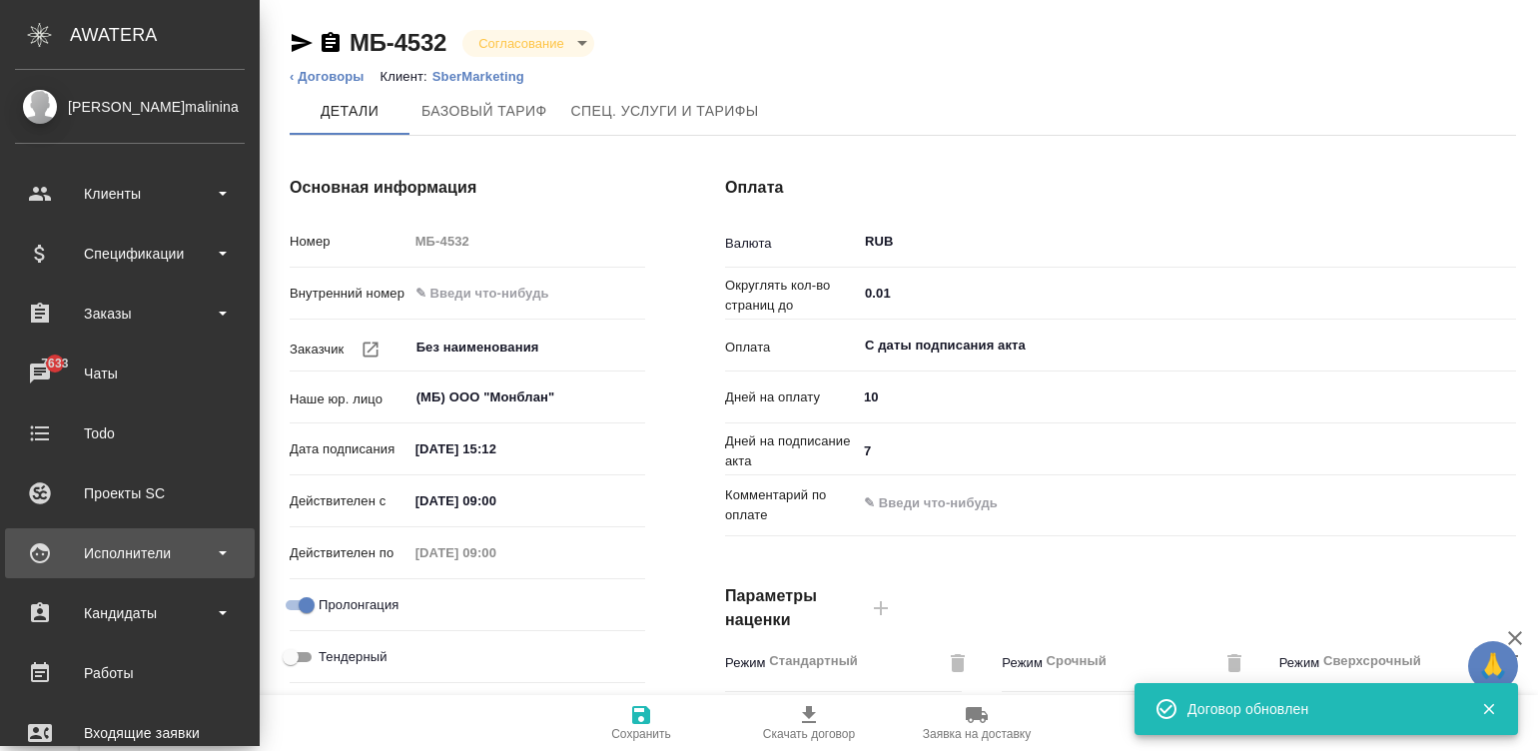
click at [43, 555] on div "Исполнители" at bounding box center [130, 553] width 250 height 50
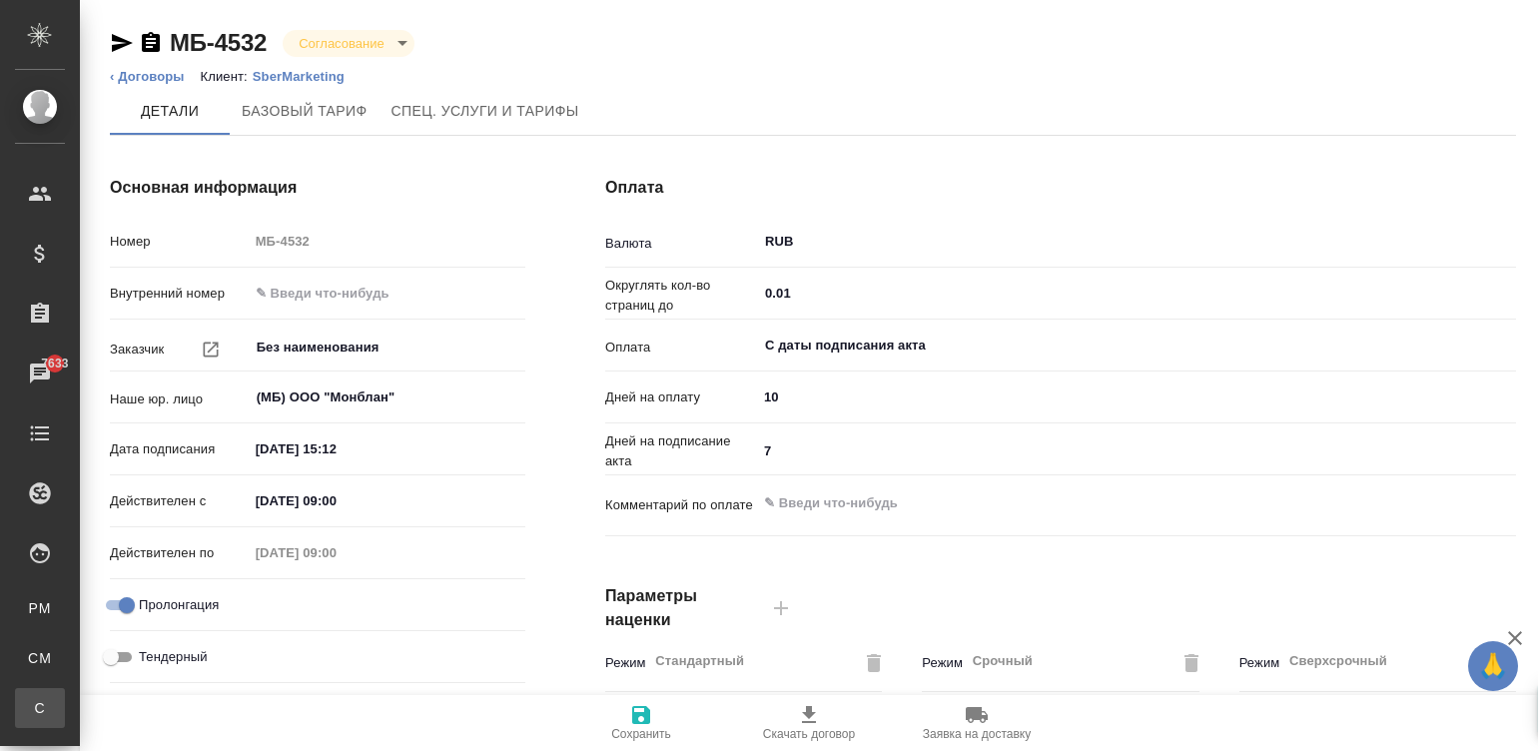
click at [162, 699] on div ".cls-1 fill:#fff; AWATERA Малинина Мария m.malinina Клиенты Спецификации Заказы…" at bounding box center [769, 375] width 1538 height 751
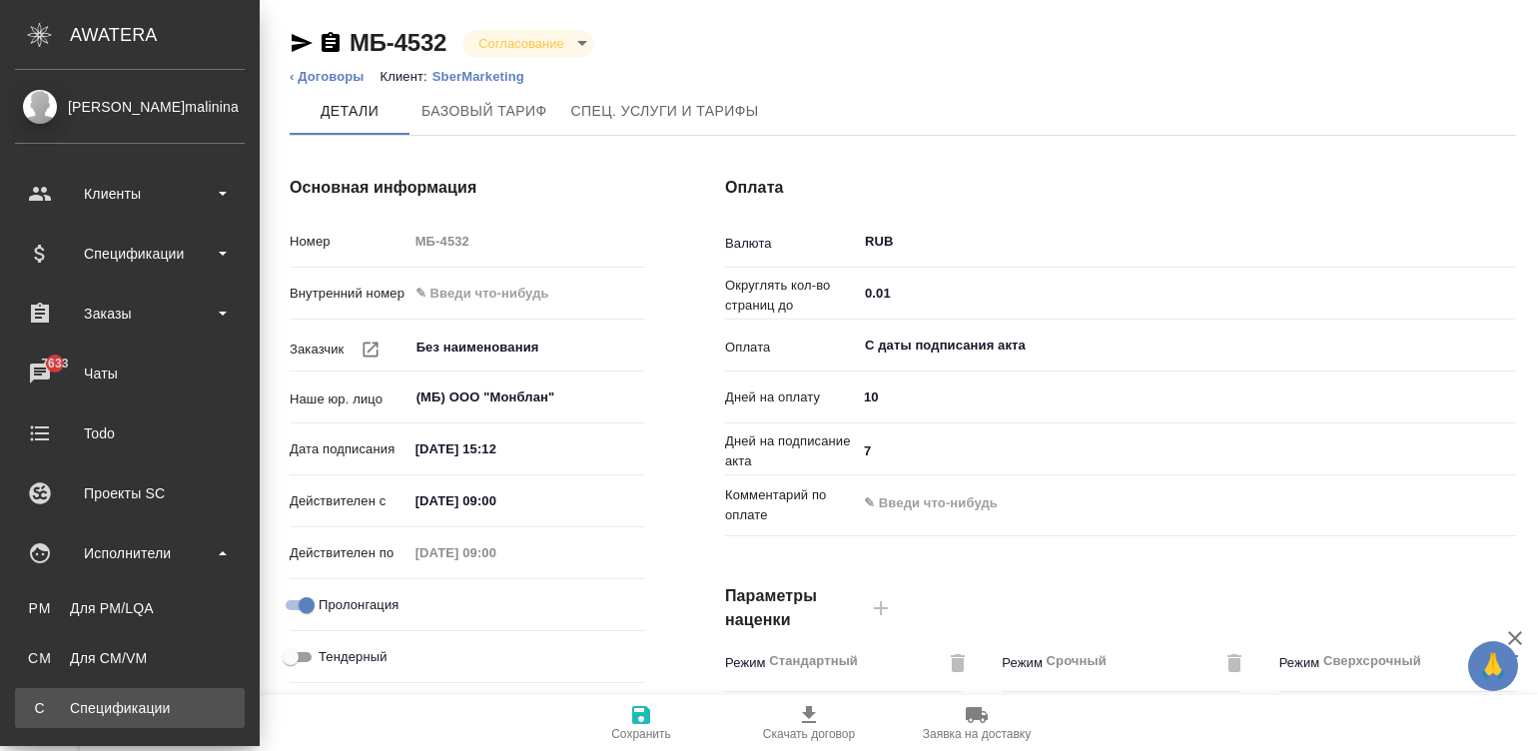
type textarea "x"
click at [45, 700] on div "Спецификации" at bounding box center [130, 708] width 210 height 20
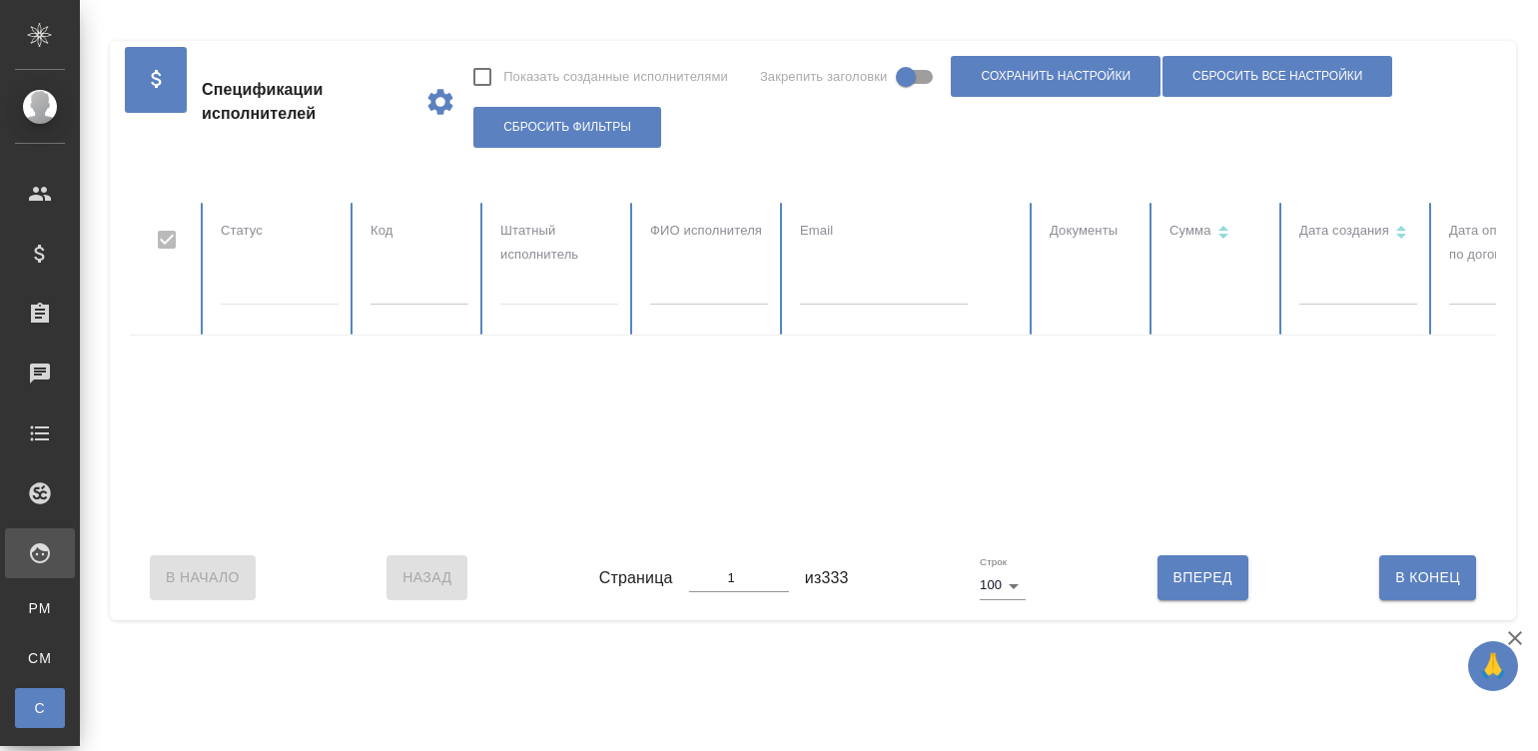
click at [689, 300] on input "text" at bounding box center [709, 291] width 118 height 28
checkbox input "false"
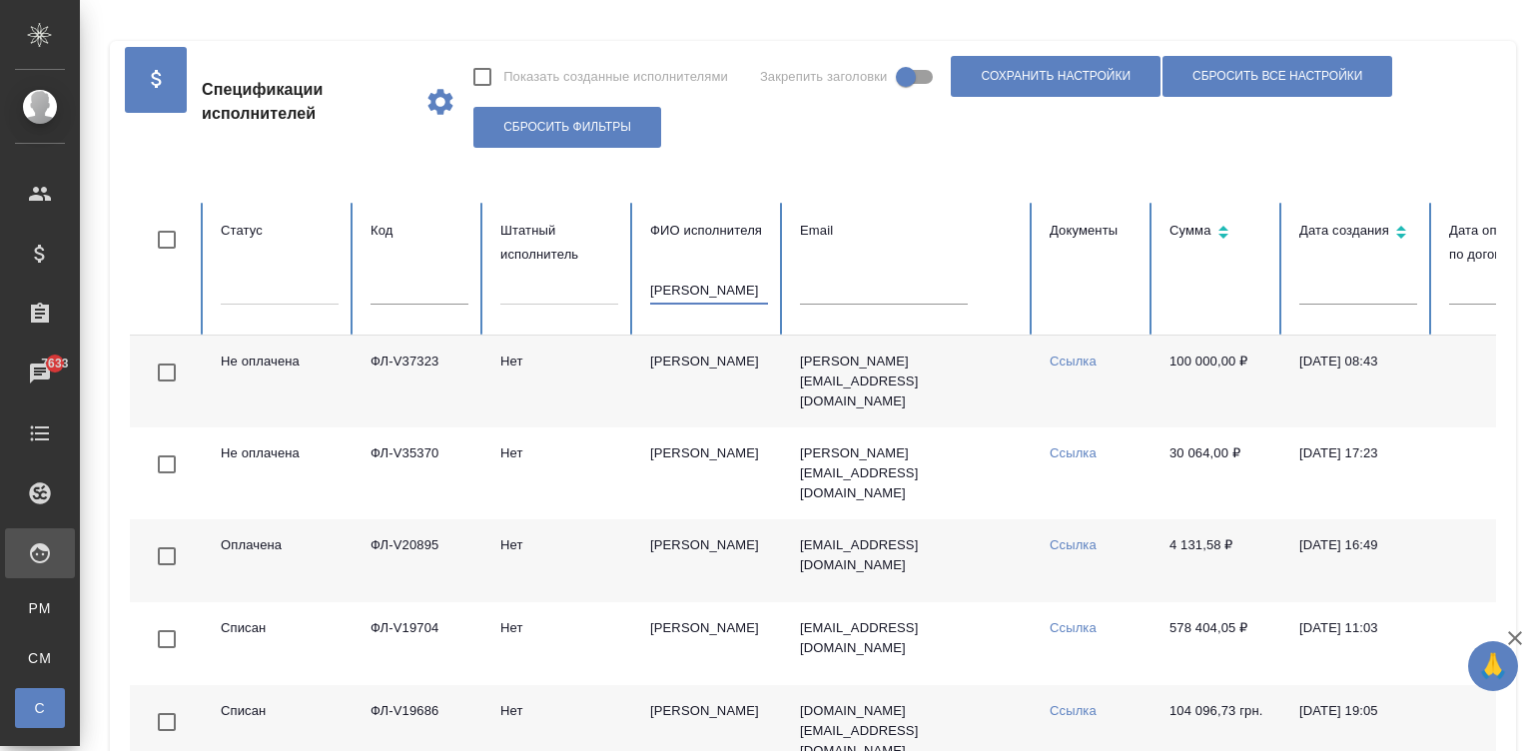
type input "голуб александр"
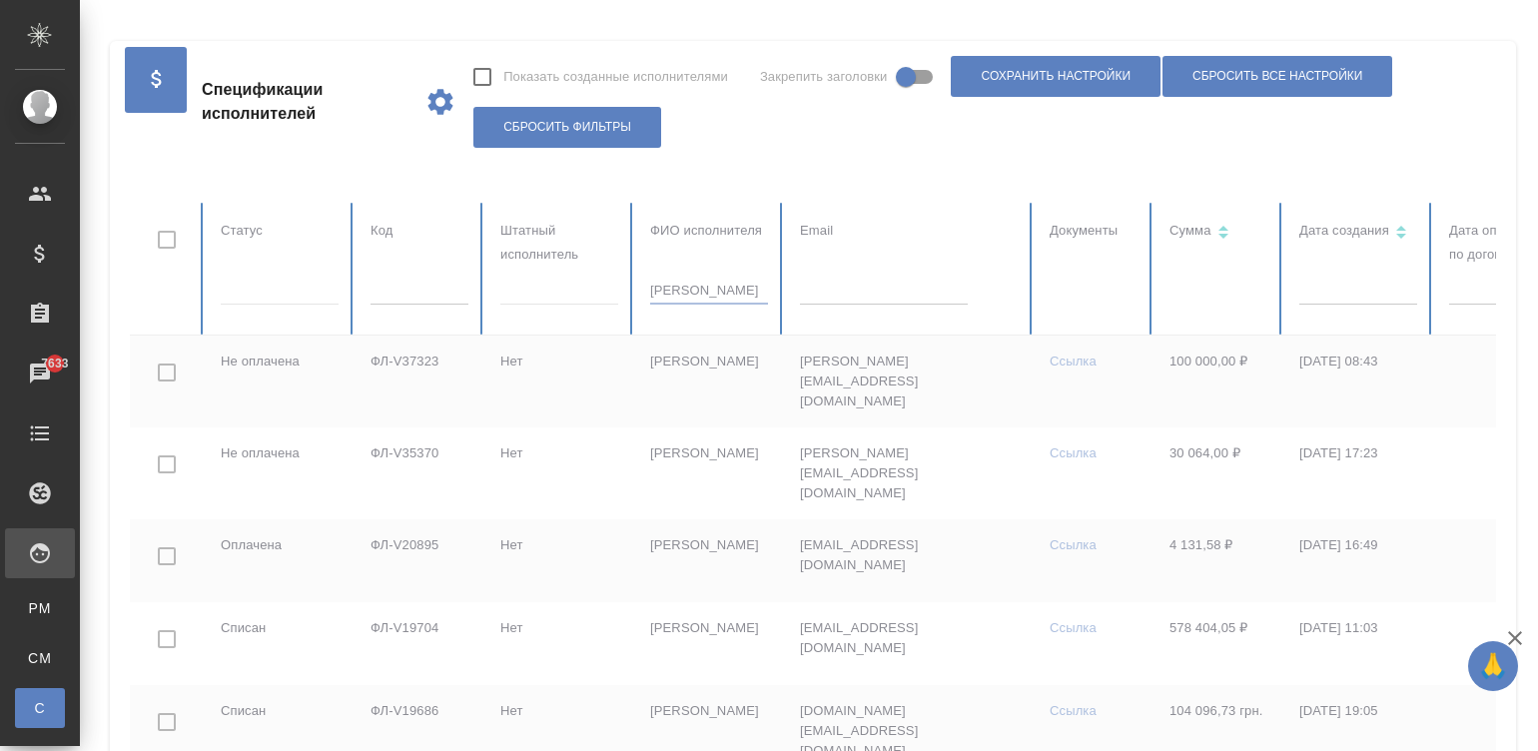
checkbox input "true"
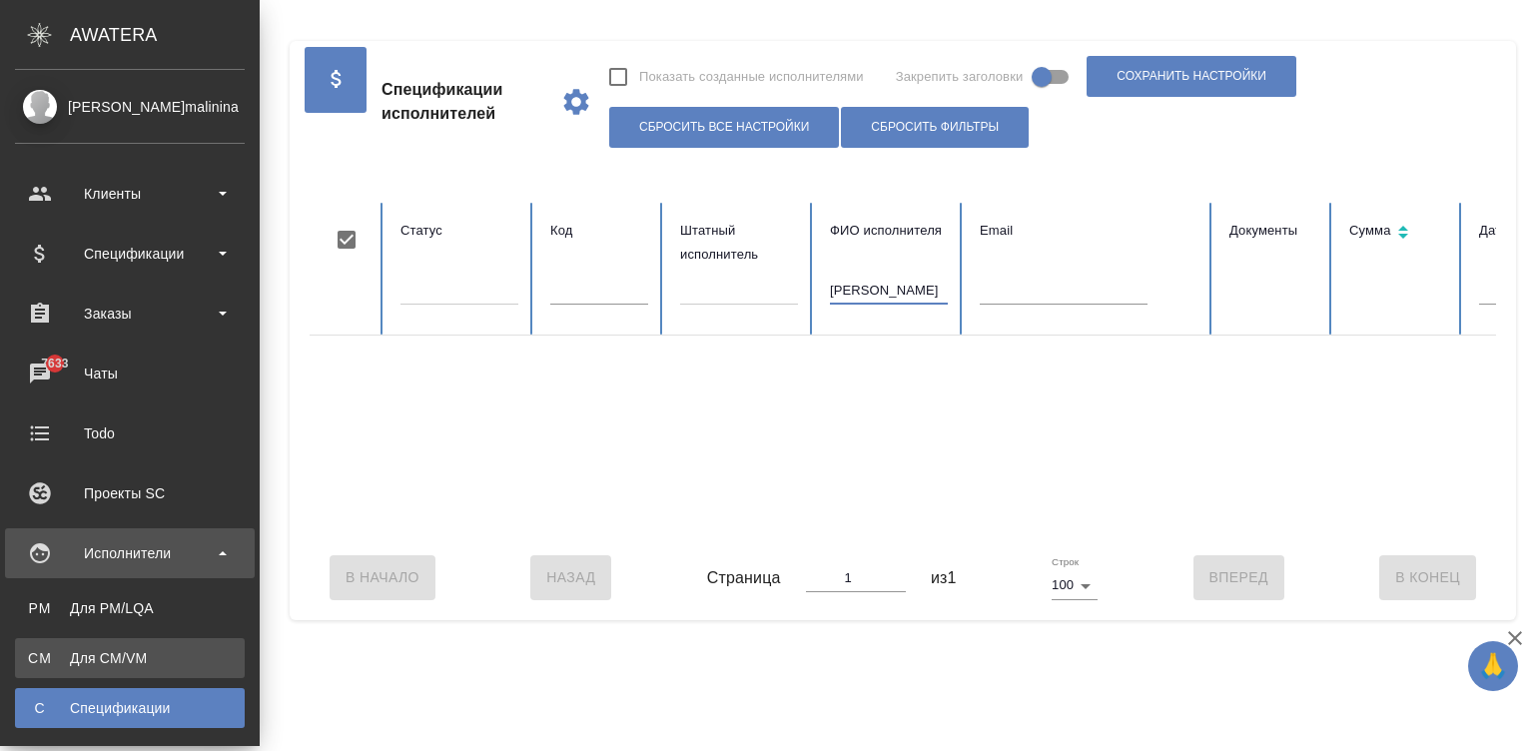
type input "голуб александр"
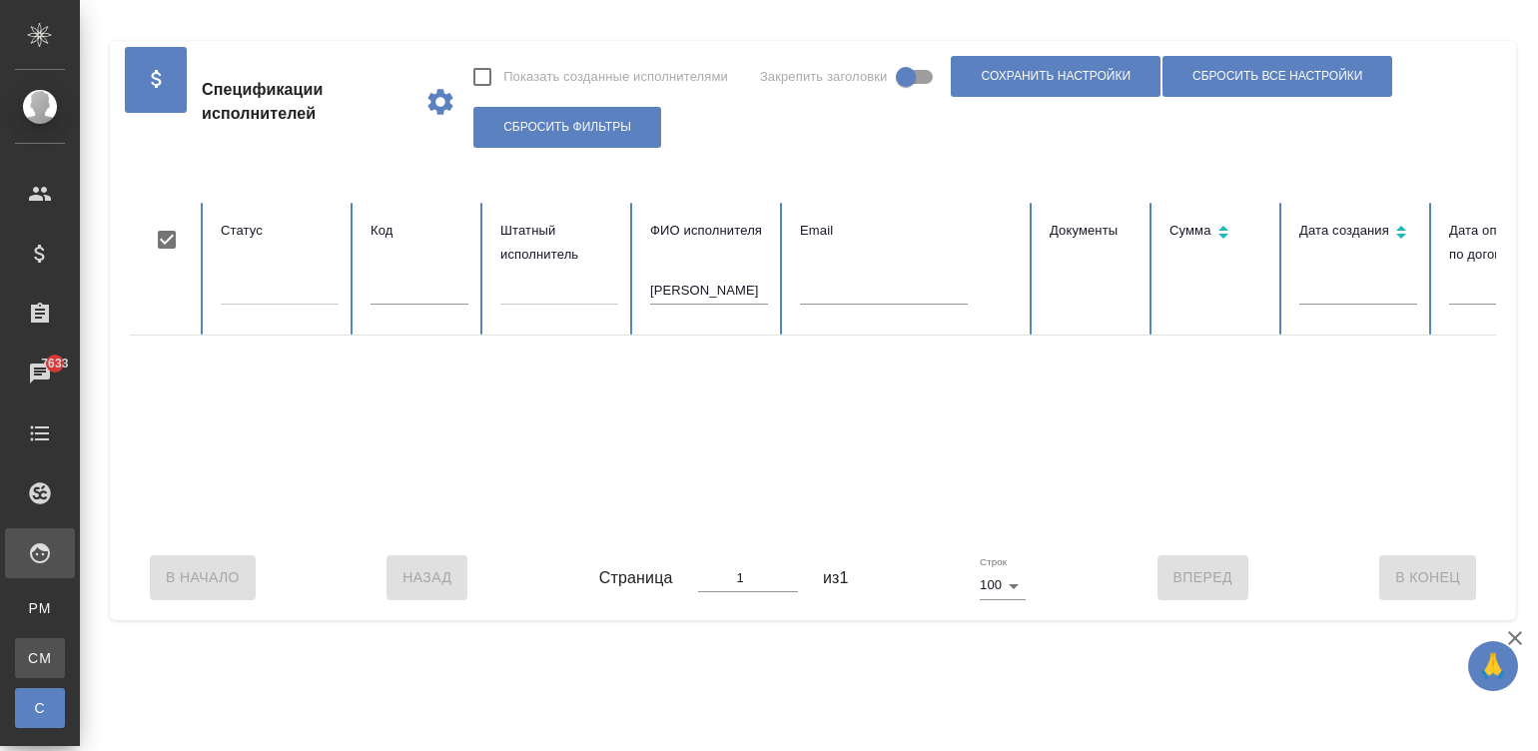
click at [30, 661] on div "Для CM/VM" at bounding box center [15, 658] width 30 height 20
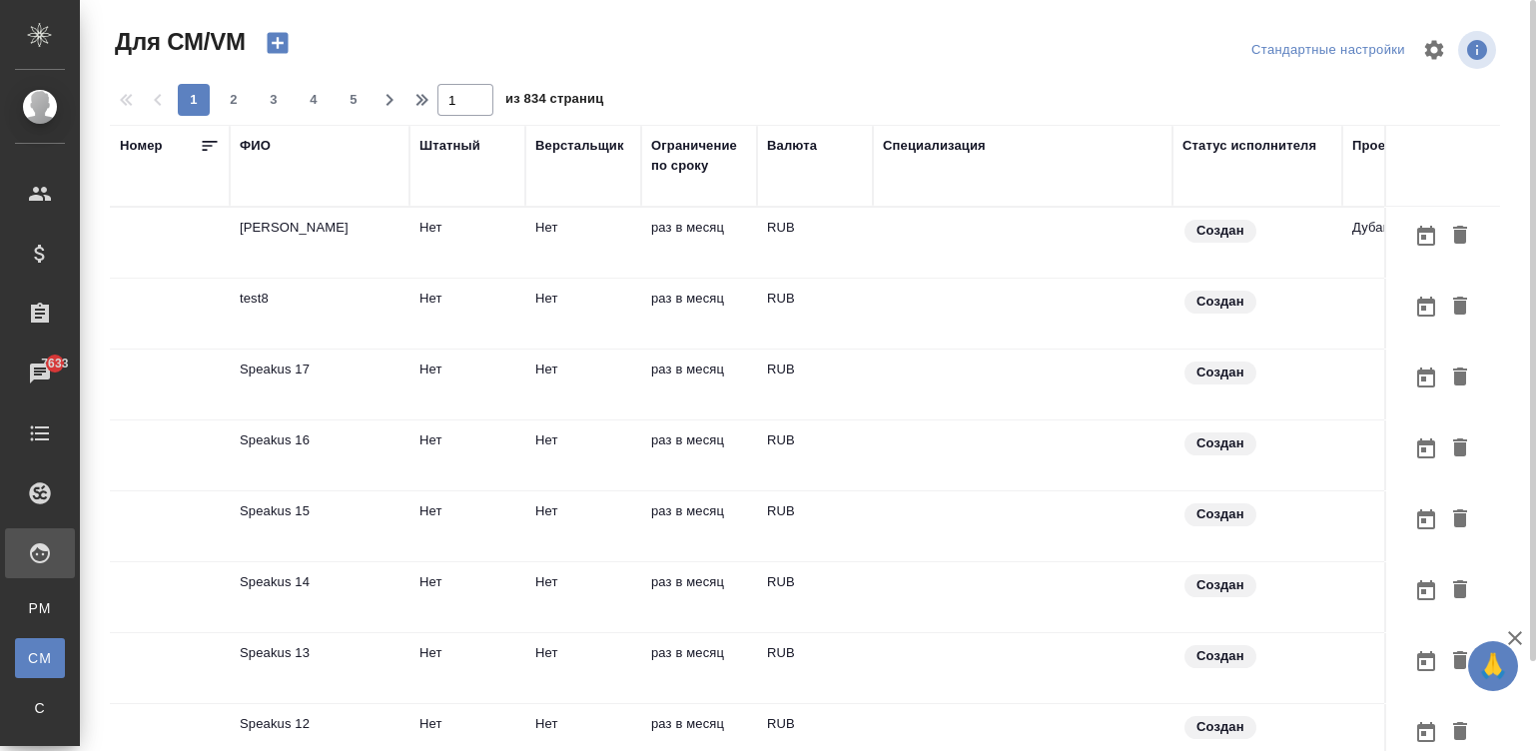
click at [249, 144] on div "ФИО" at bounding box center [255, 146] width 31 height 20
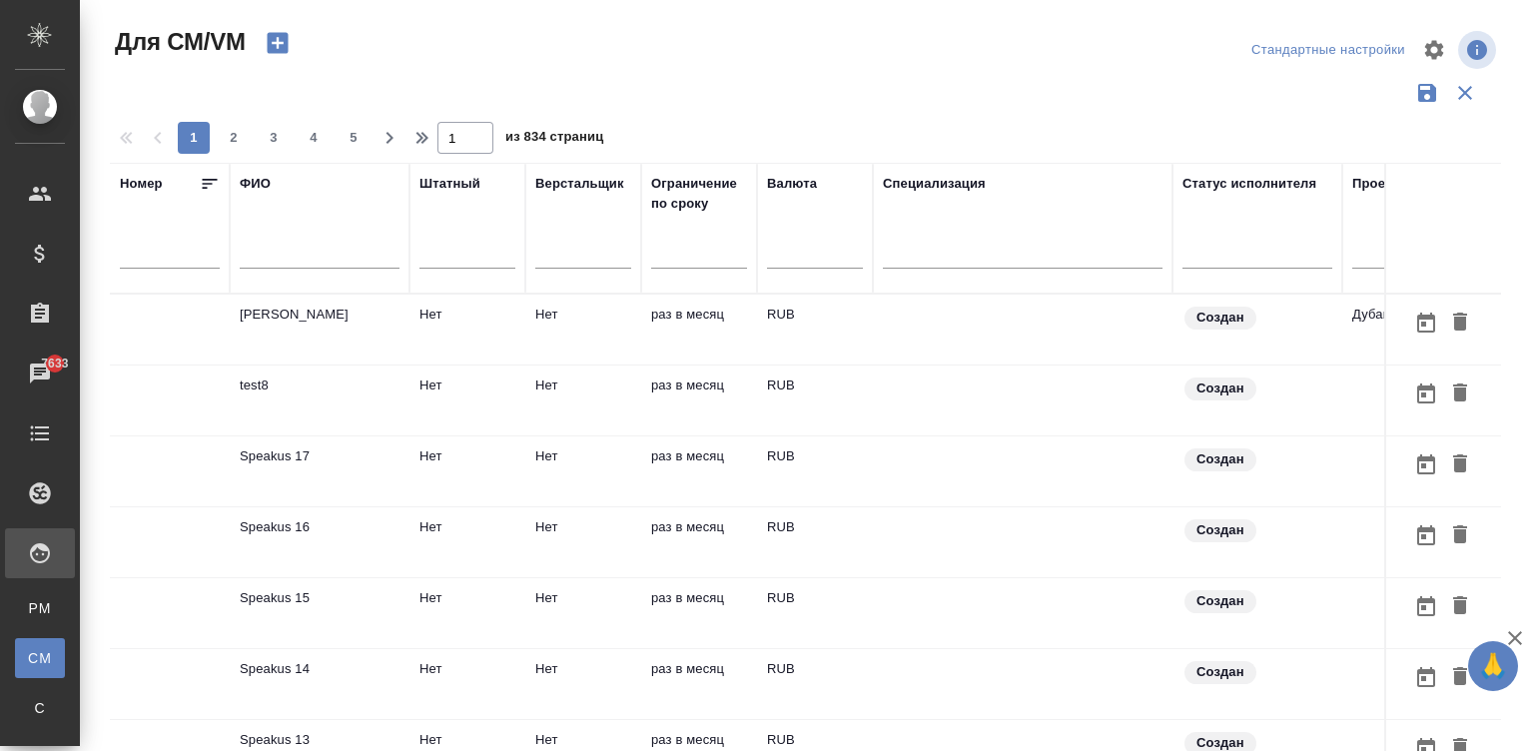
click at [285, 241] on div at bounding box center [320, 258] width 160 height 49
click at [322, 256] on input "text" at bounding box center [320, 256] width 160 height 25
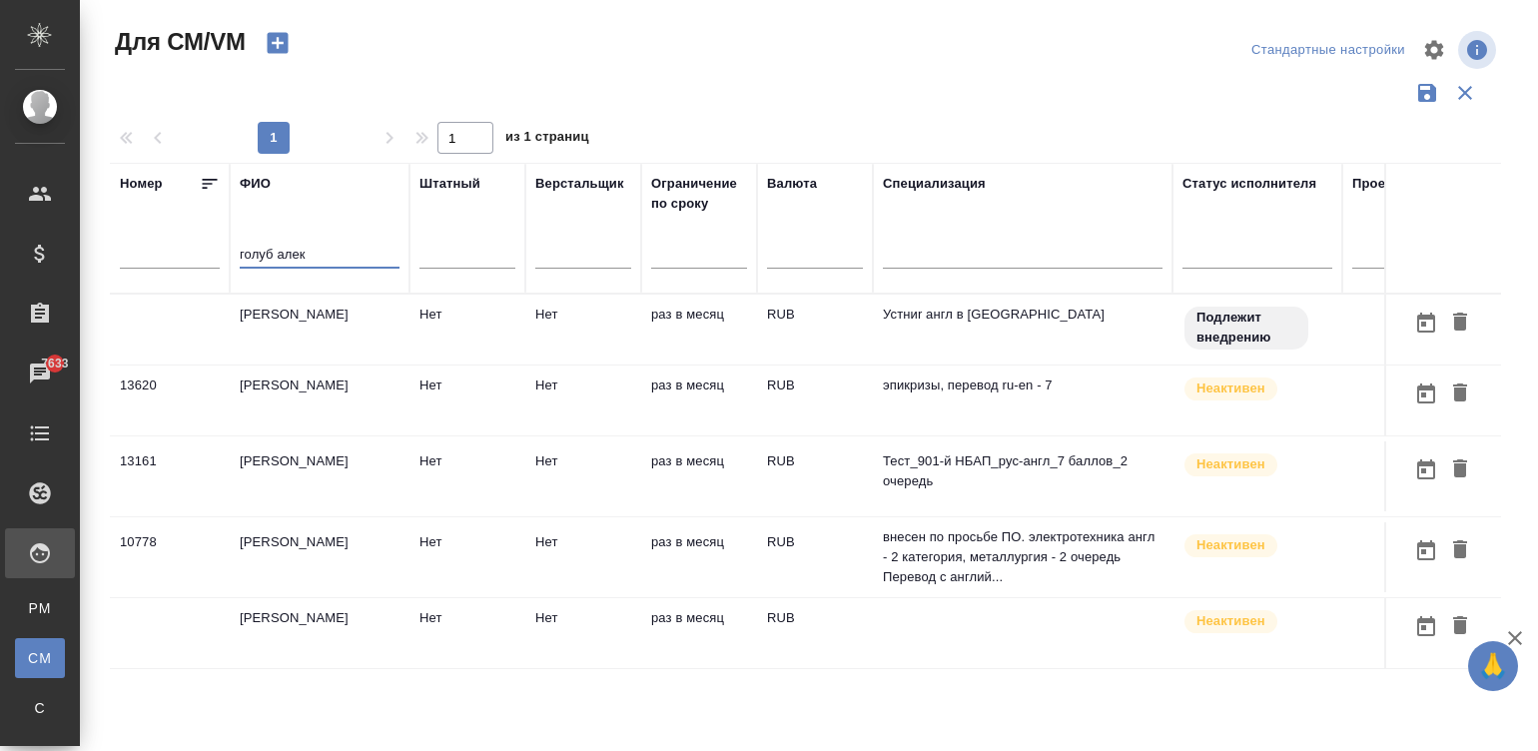
type input "голуб алек"
click at [370, 311] on td "[PERSON_NAME]" at bounding box center [320, 330] width 180 height 70
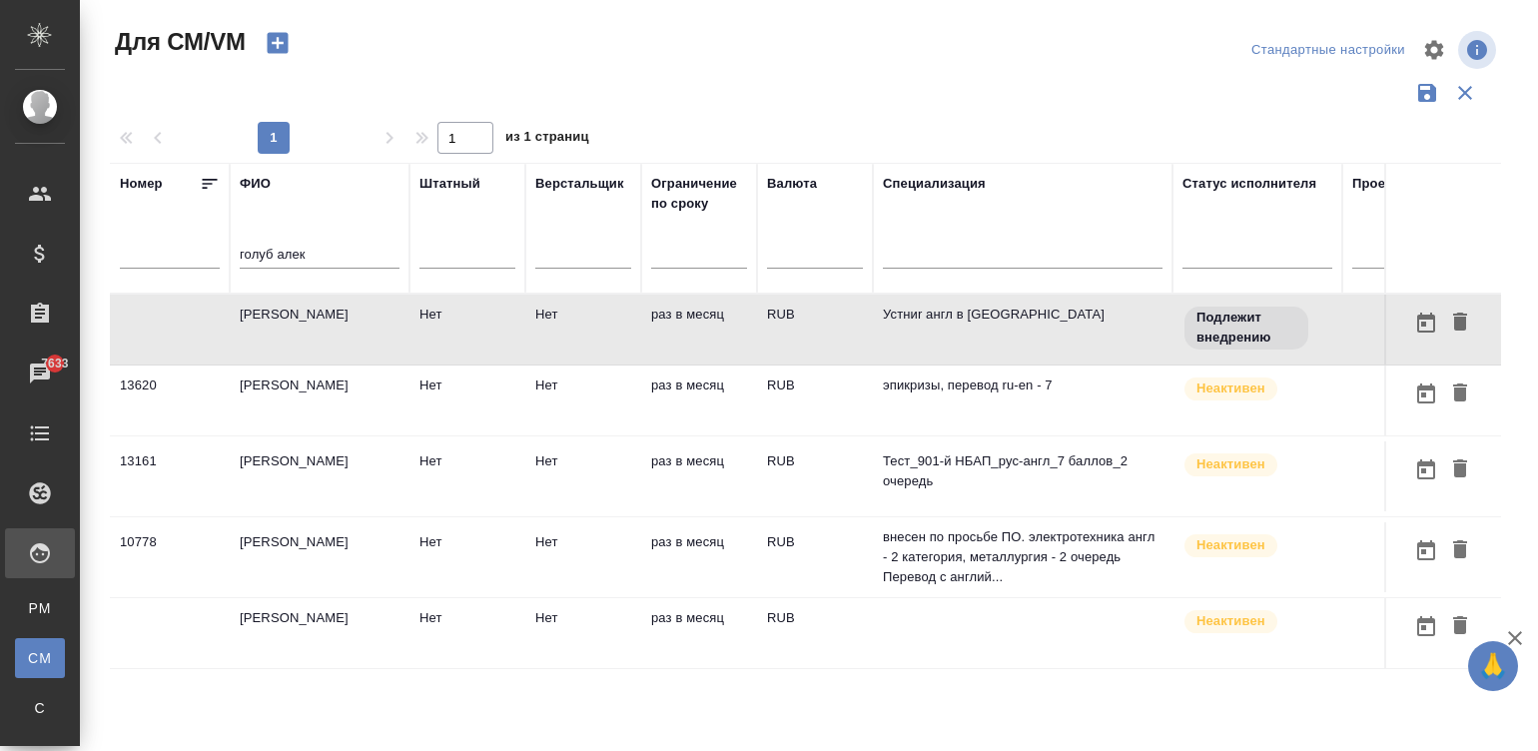
click at [370, 311] on td "[PERSON_NAME]" at bounding box center [320, 330] width 180 height 70
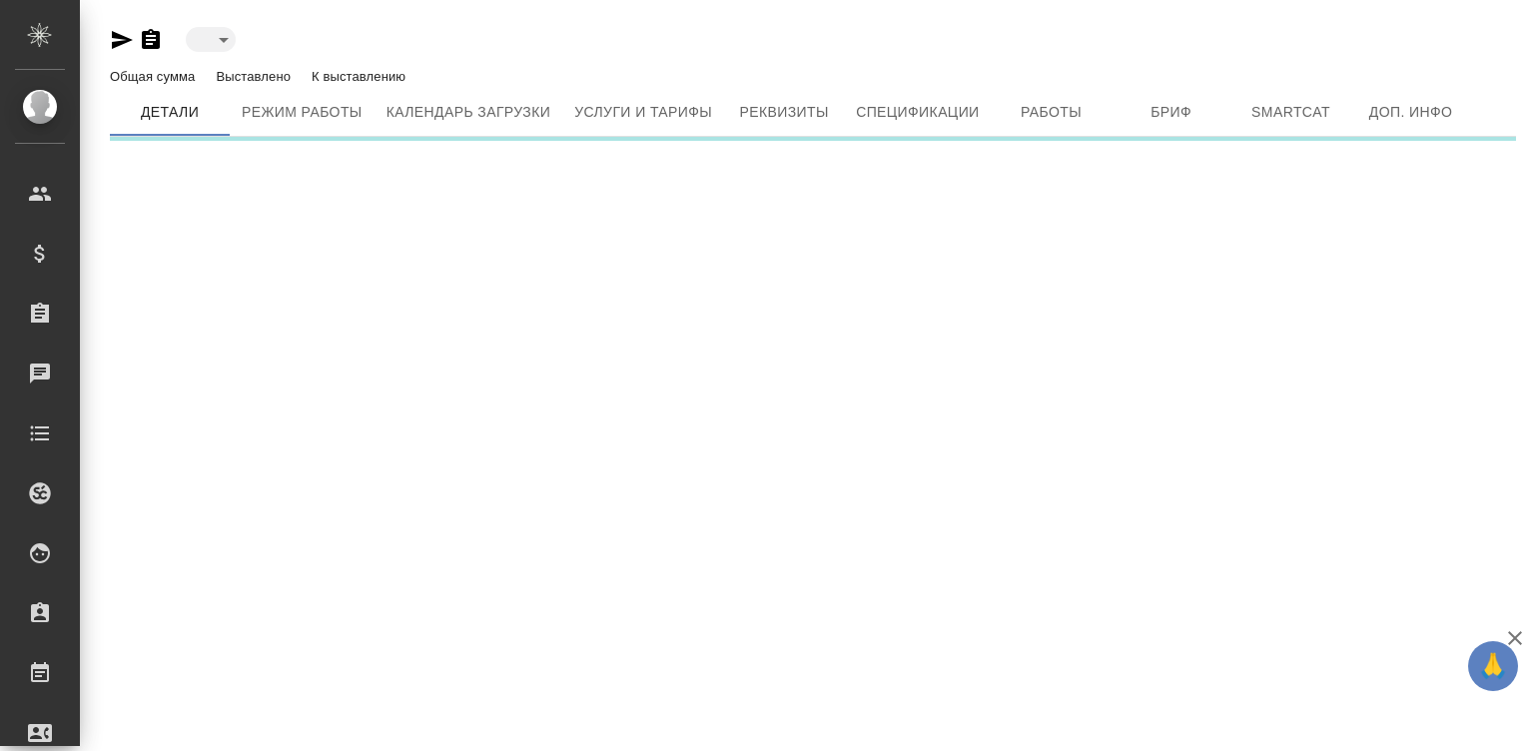
type input "toBeImplemented"
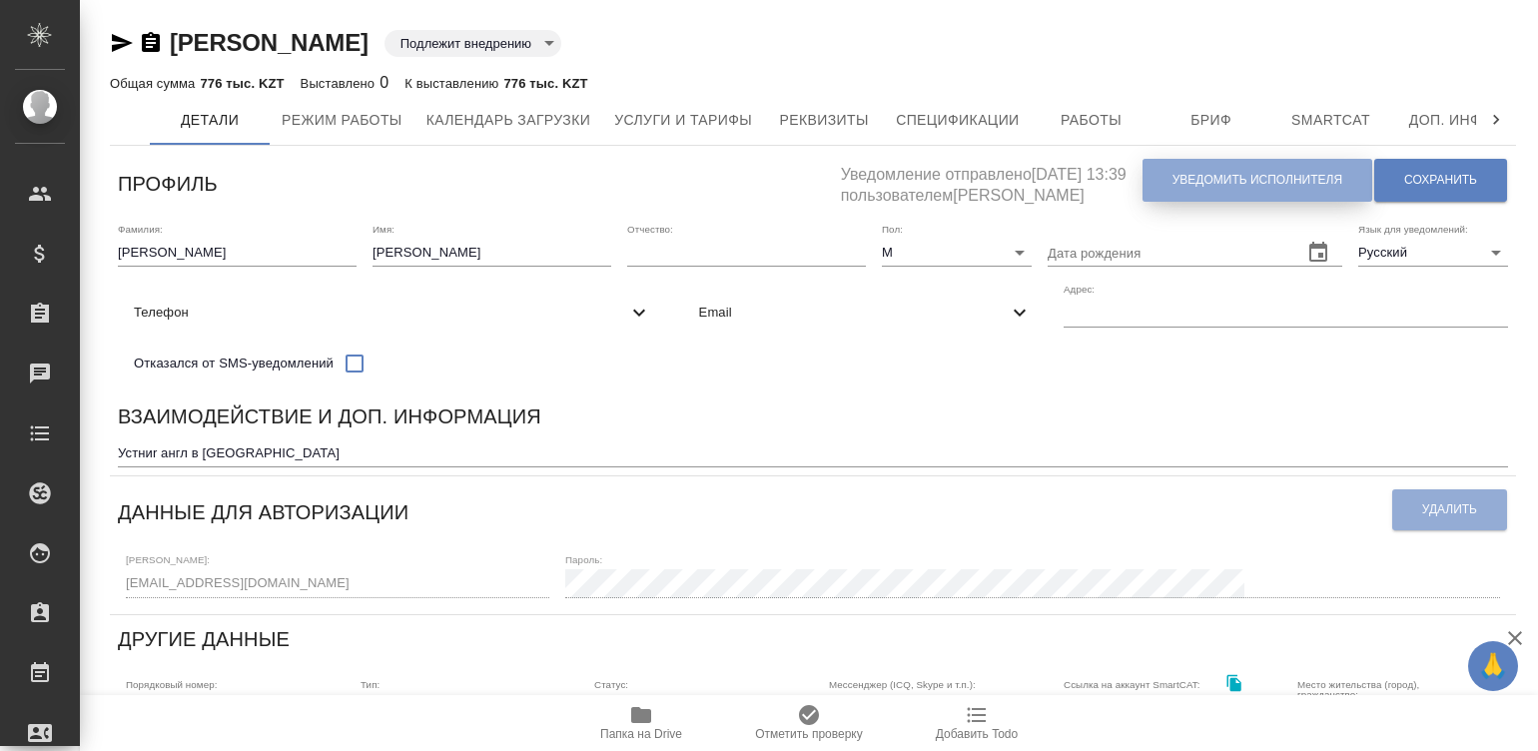
click at [1201, 186] on span "Уведомить исполнителя" at bounding box center [1258, 180] width 170 height 17
type textarea "Добрый день, Александр! Ознакомиться с подробной информацией по выполненным раб…"
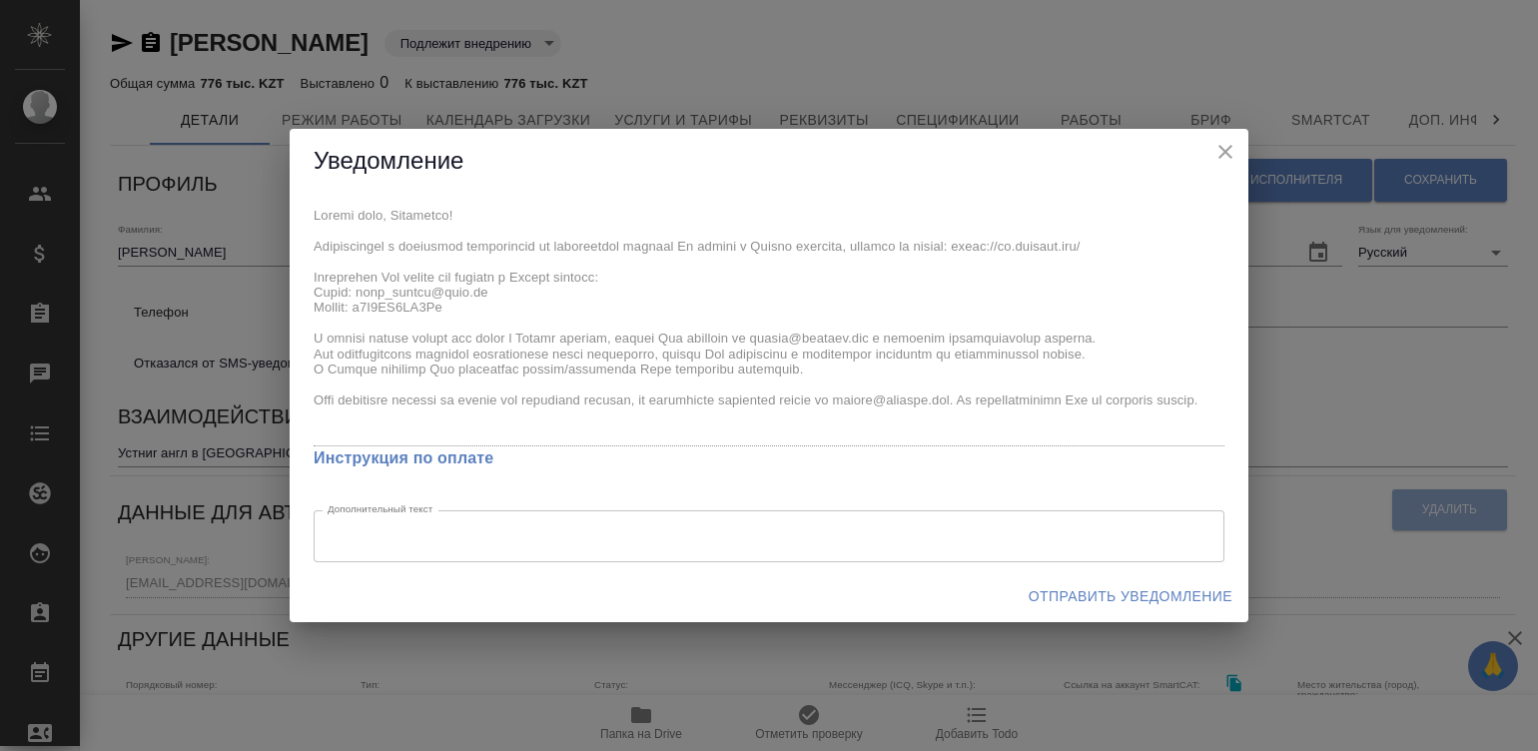
click at [284, 210] on div "Уведомление x Инструкция по оплате Дополнительный текст x Дополнительный текст …" at bounding box center [769, 375] width 1538 height 751
click at [1094, 598] on span "Отправить уведомление" at bounding box center [1131, 596] width 204 height 25
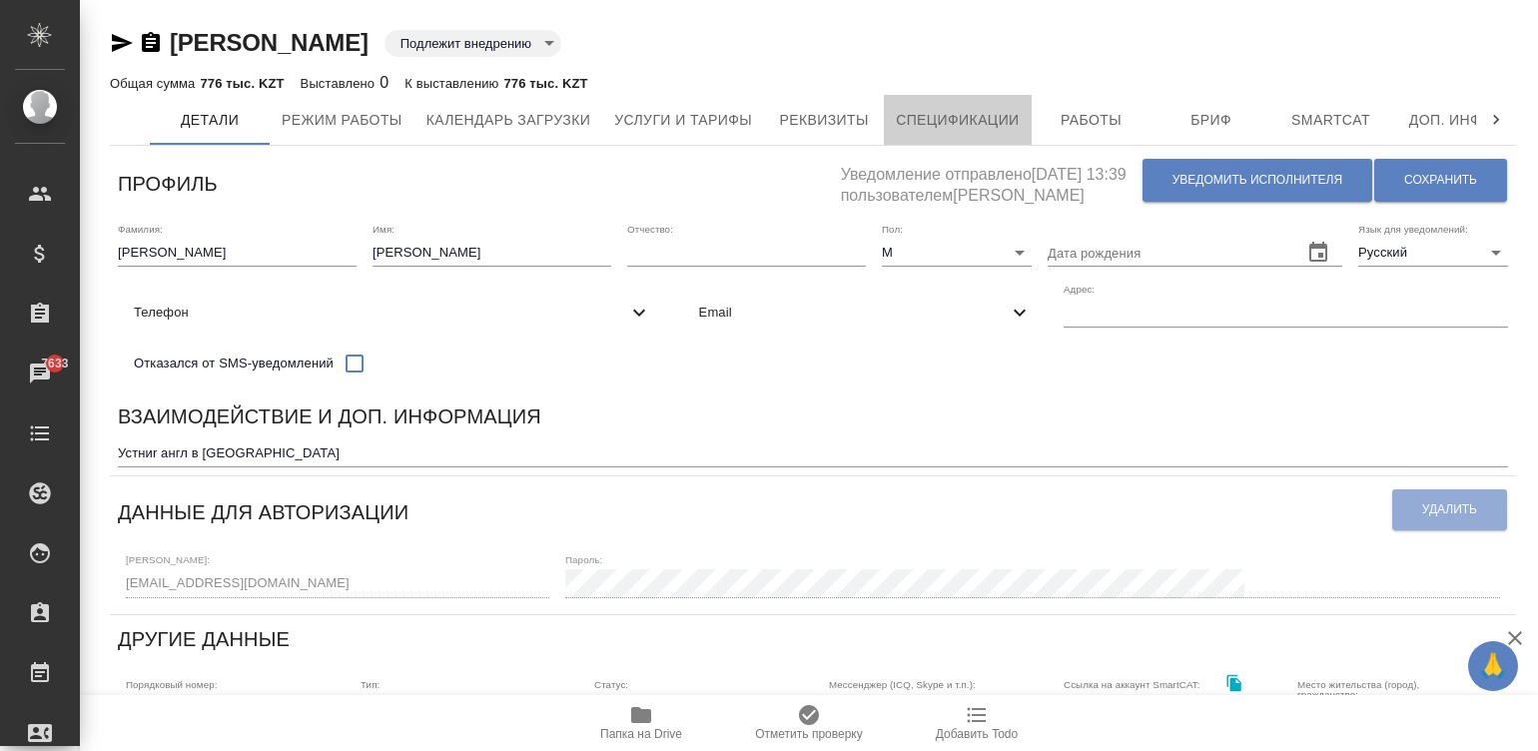
click at [975, 106] on button "Спецификации" at bounding box center [957, 120] width 147 height 50
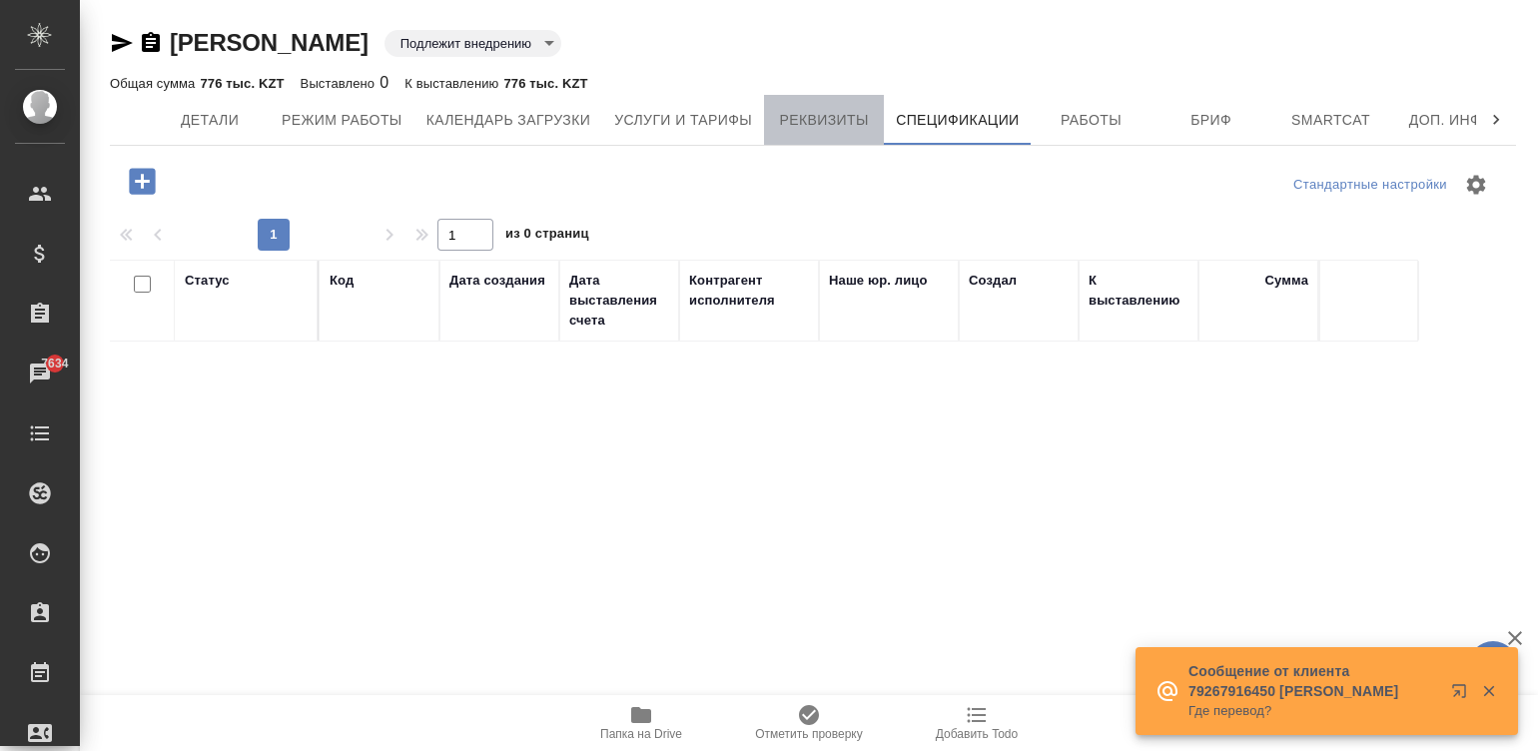
click at [799, 129] on span "Реквизиты" at bounding box center [824, 120] width 96 height 25
select select "10"
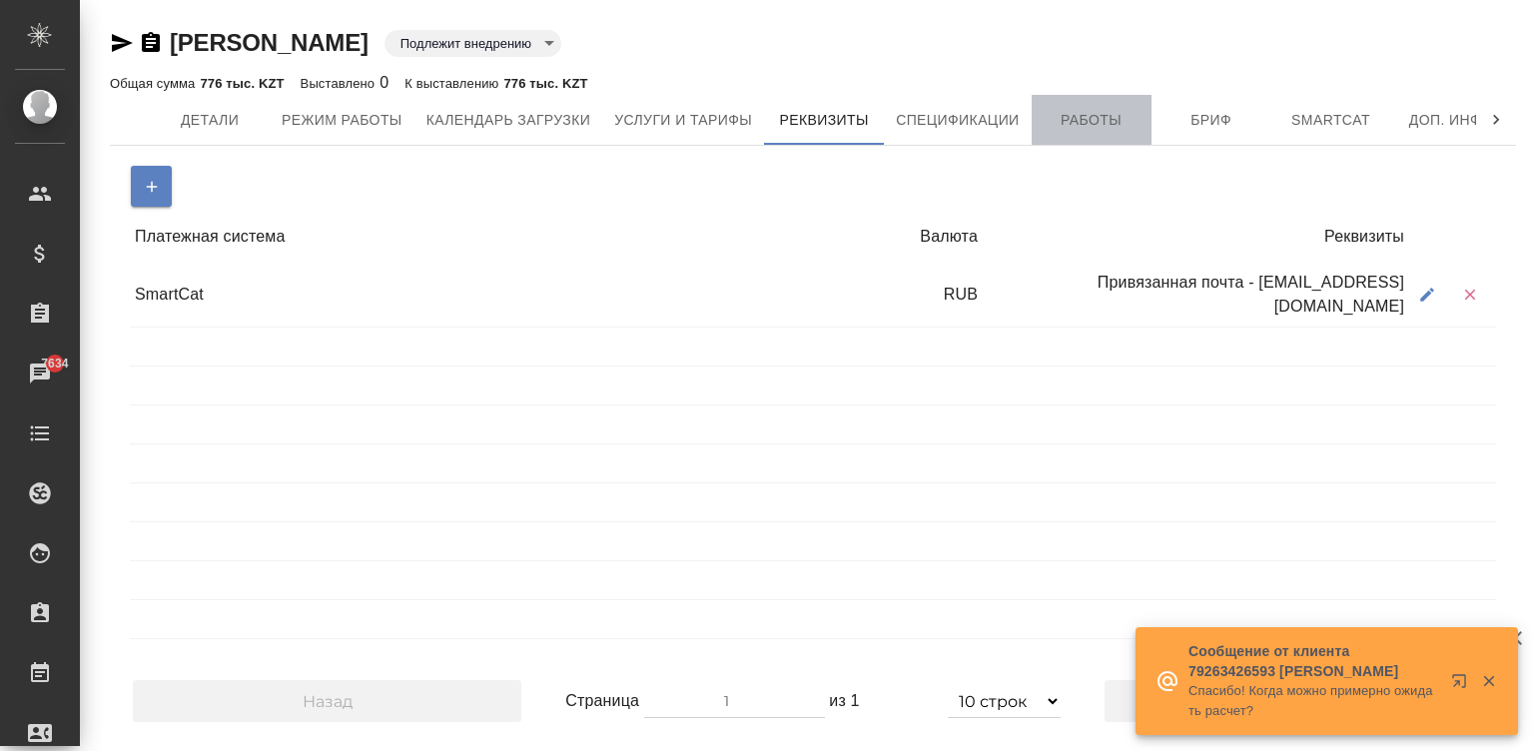
click at [1094, 123] on span "Работы" at bounding box center [1092, 120] width 96 height 25
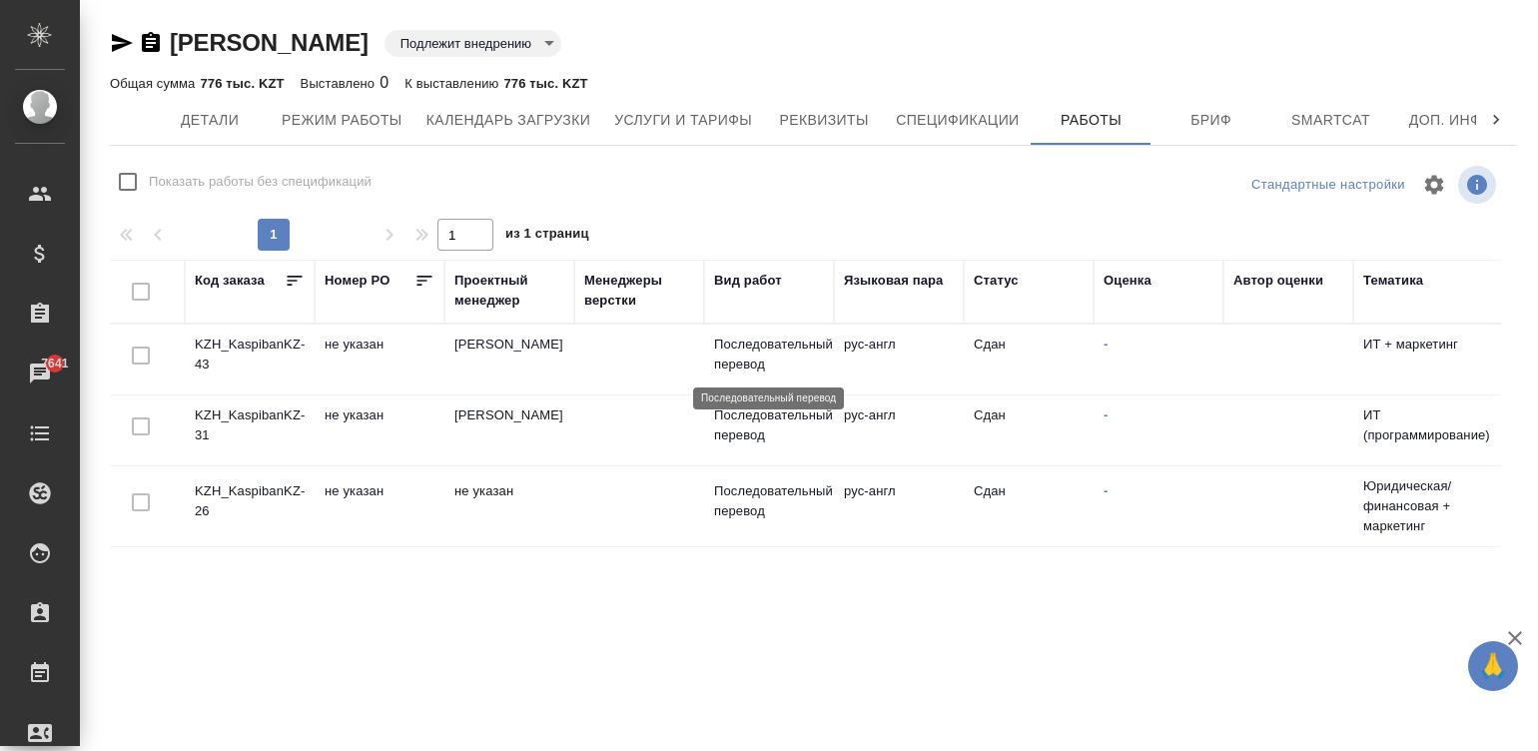
click at [776, 358] on p "Последовательный перевод" at bounding box center [769, 355] width 110 height 40
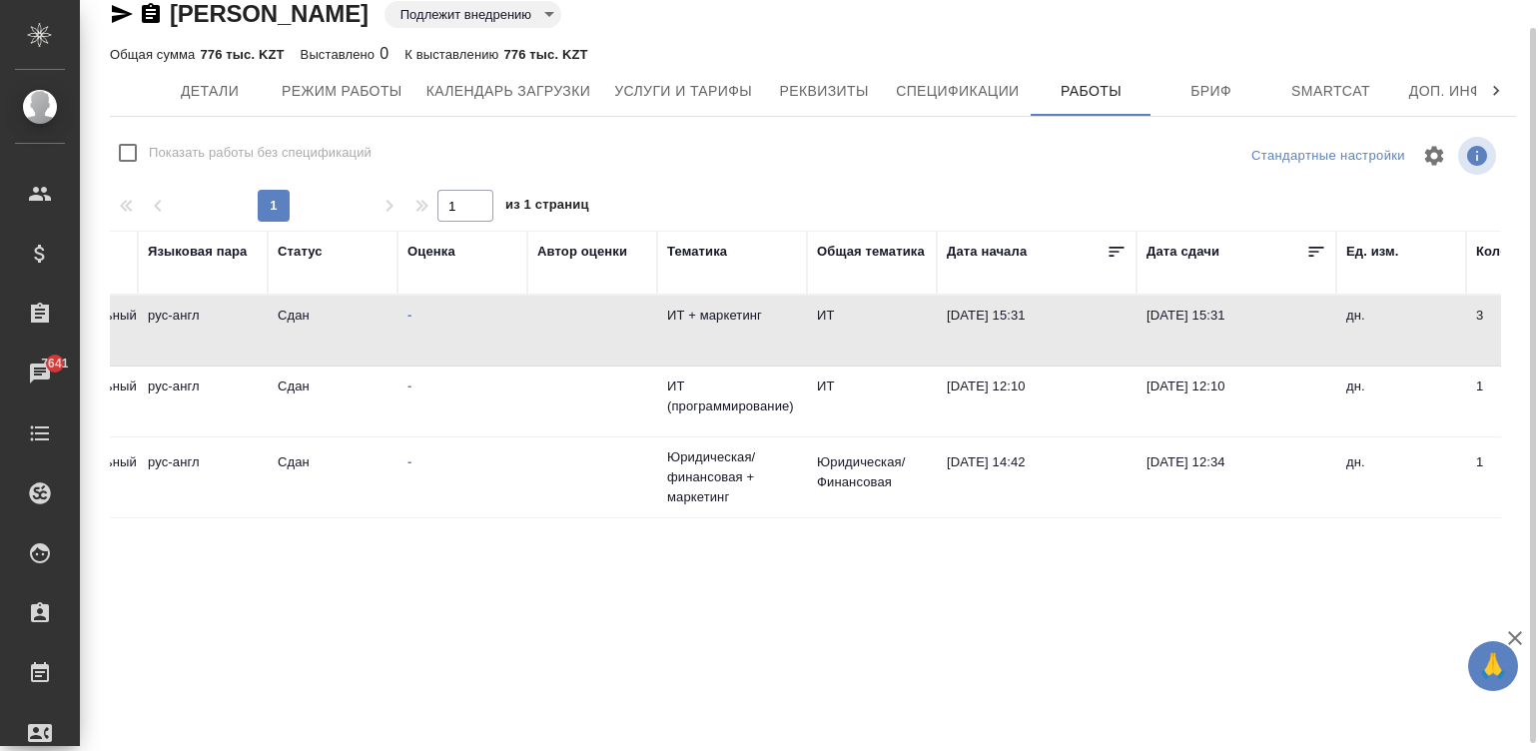
scroll to position [0, 699]
